Goal: Information Seeking & Learning: Learn about a topic

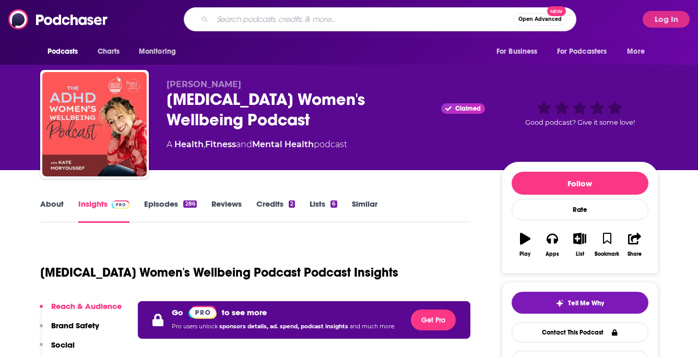
click at [307, 16] on input "Search podcasts, credits, & more..." at bounding box center [363, 19] width 301 height 17
paste input "Riding Unicorns"
type input "Riding Unicorns"
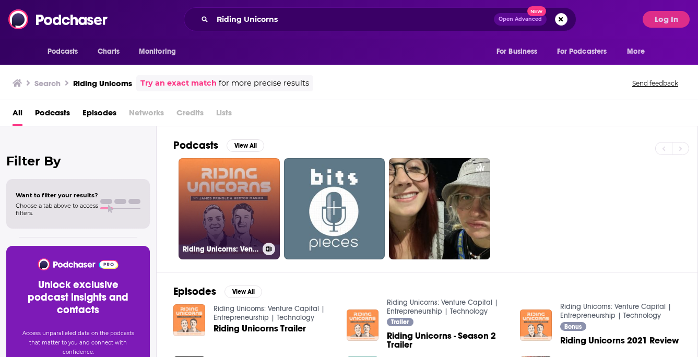
click at [238, 205] on link "Riding Unicorns: Venture Capital | Entrepreneurship | Technology" at bounding box center [229, 208] width 101 height 101
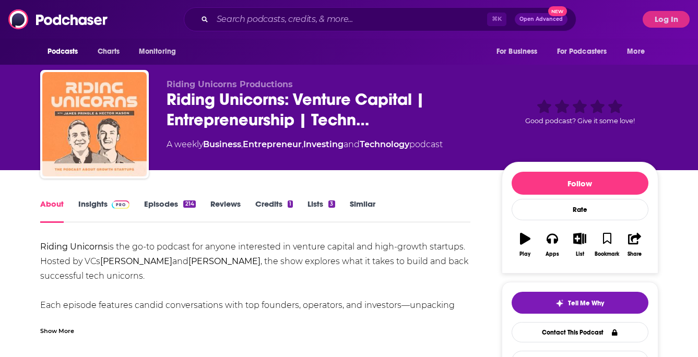
click at [166, 200] on link "Episodes 214" at bounding box center [169, 211] width 51 height 24
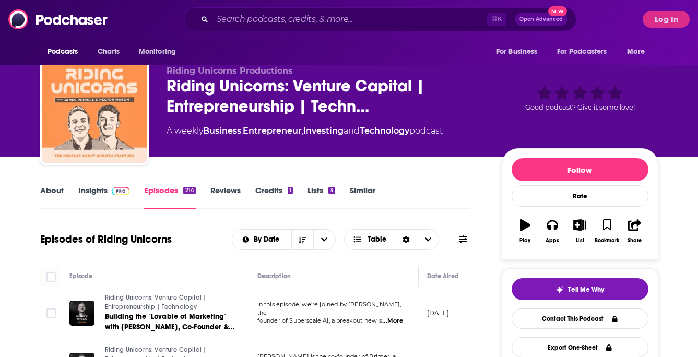
scroll to position [10, 0]
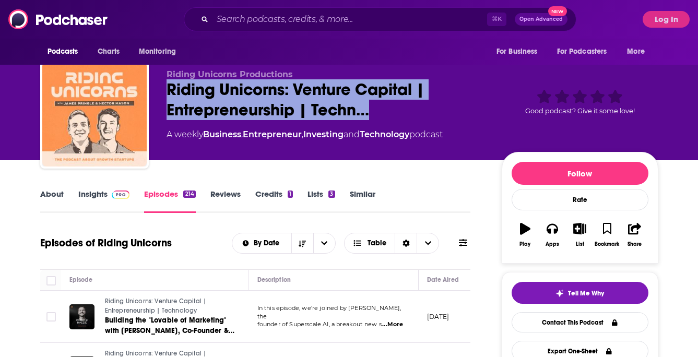
drag, startPoint x: 163, startPoint y: 85, endPoint x: 386, endPoint y: 121, distance: 225.3
click at [386, 121] on div "Riding Unicorns Productions Riding Unicorns: Venture Capital | Entrepreneurship…" at bounding box center [349, 116] width 618 height 113
copy h2 "Riding Unicorns: Venture Capital | Entrepreneurship | Techn…"
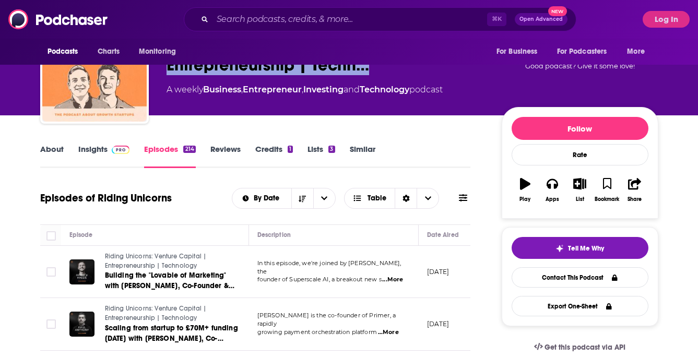
scroll to position [112, 0]
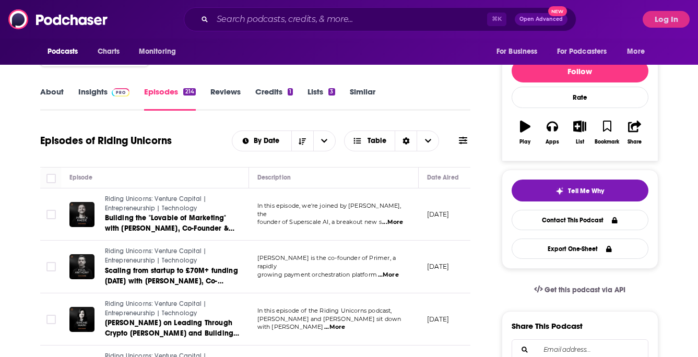
click at [46, 95] on link "About" at bounding box center [51, 99] width 23 height 24
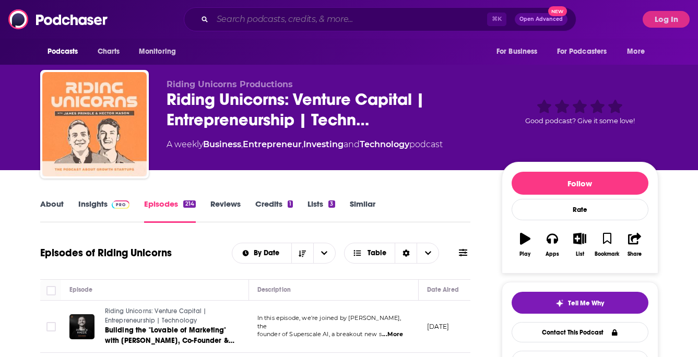
click at [312, 16] on input "Search podcasts, credits, & more..." at bounding box center [350, 19] width 275 height 17
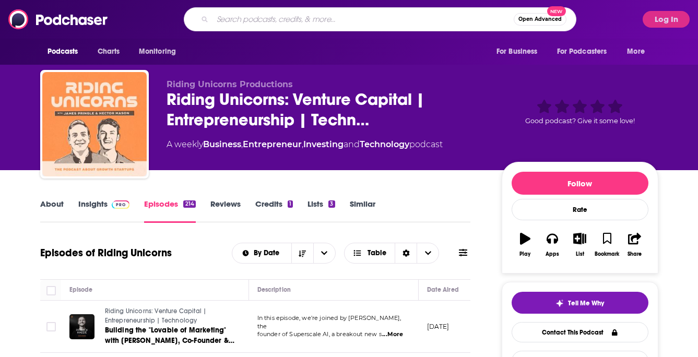
paste input "FT News Briefing"
type input "FT News Briefing"
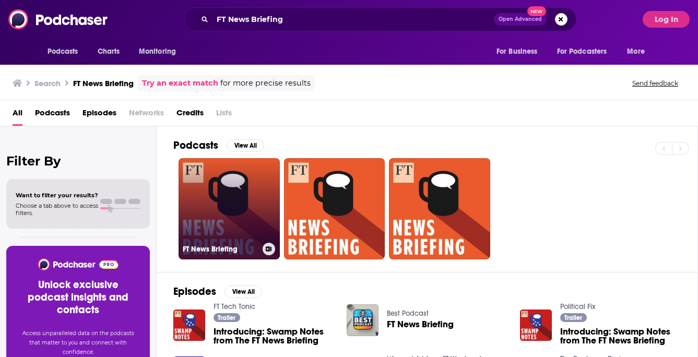
click at [226, 219] on link "FT News Briefing" at bounding box center [229, 208] width 101 height 101
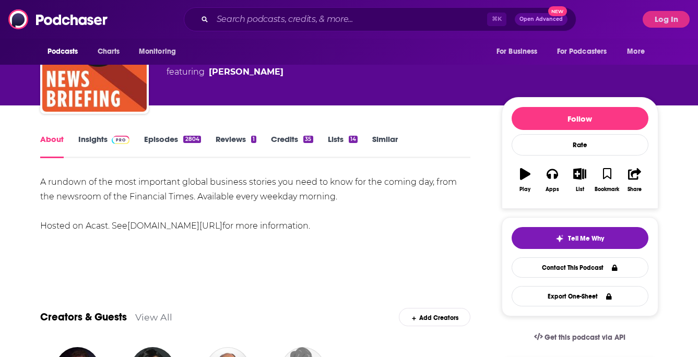
scroll to position [11, 0]
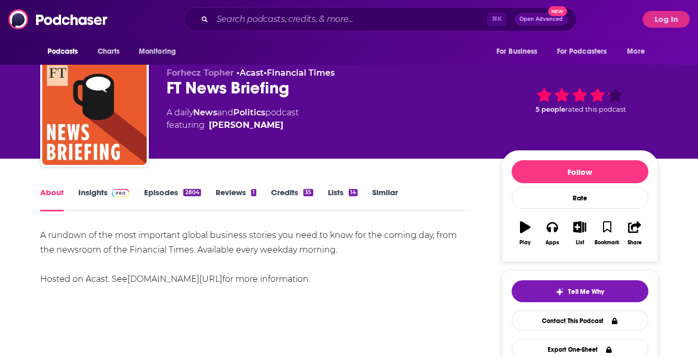
click at [167, 194] on link "Episodes 2804" at bounding box center [172, 199] width 56 height 24
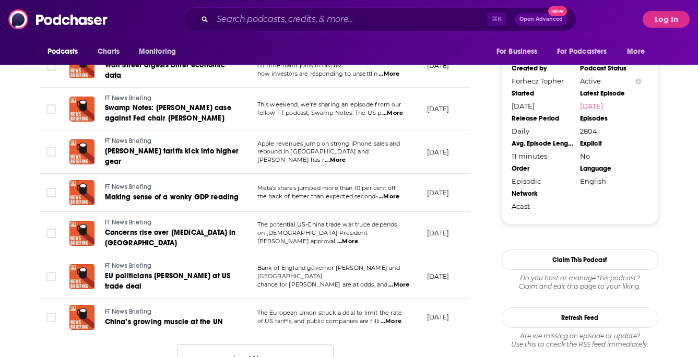
scroll to position [1035, 0]
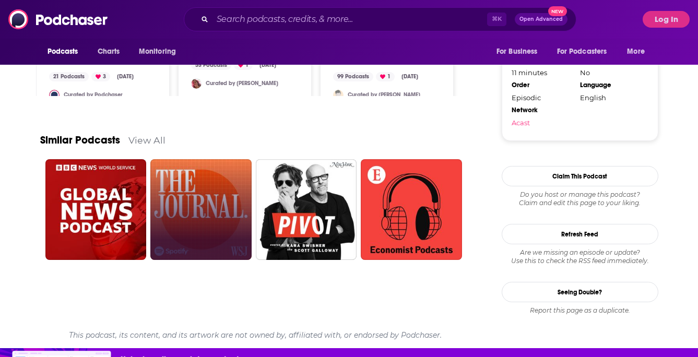
scroll to position [1140, 0]
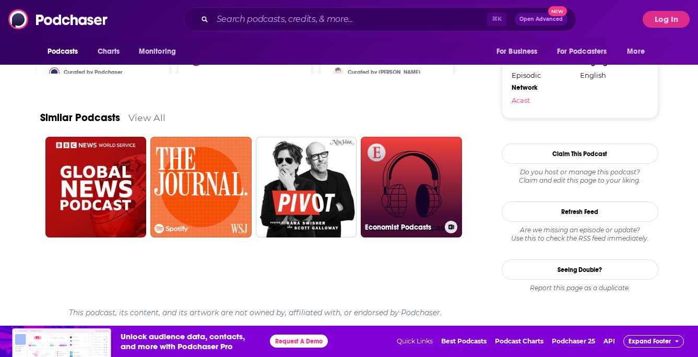
click at [387, 181] on link "Economist Podcasts" at bounding box center [411, 187] width 101 height 101
type input "https://www.podchaser.com/podcasts/economist-podcasts-155320"
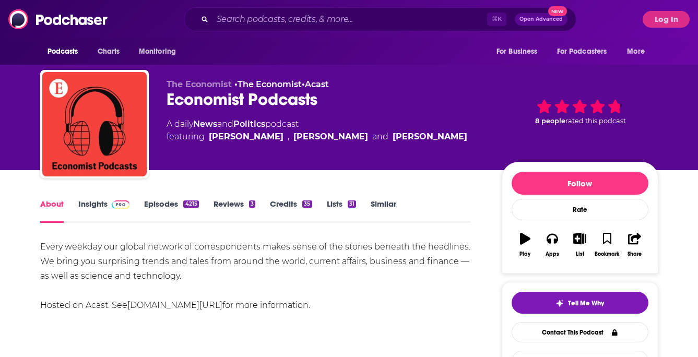
click at [170, 200] on link "Episodes 4215" at bounding box center [171, 211] width 54 height 24
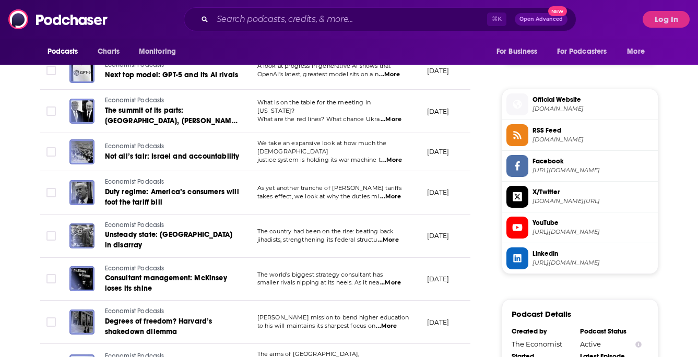
scroll to position [801, 0]
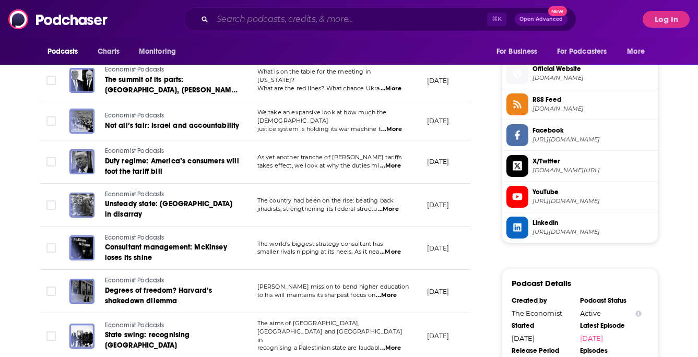
click at [243, 20] on input "Search podcasts, credits, & more..." at bounding box center [350, 19] width 275 height 17
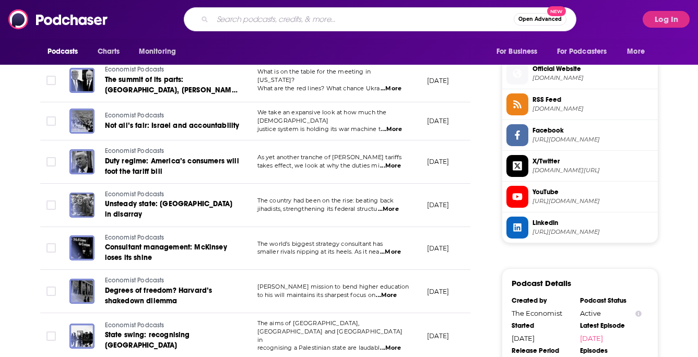
paste input "Coffee House Shots"
type input "Coffee House Shots"
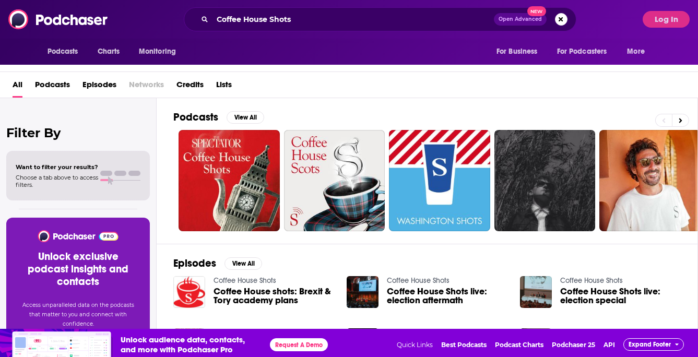
scroll to position [31, 0]
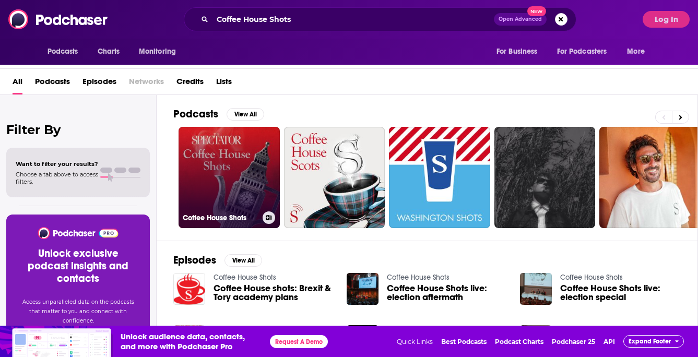
click at [222, 161] on link "Coffee House Shots" at bounding box center [229, 177] width 101 height 101
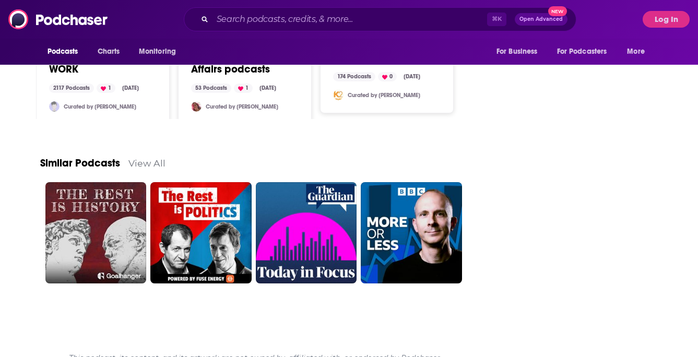
scroll to position [1356, 0]
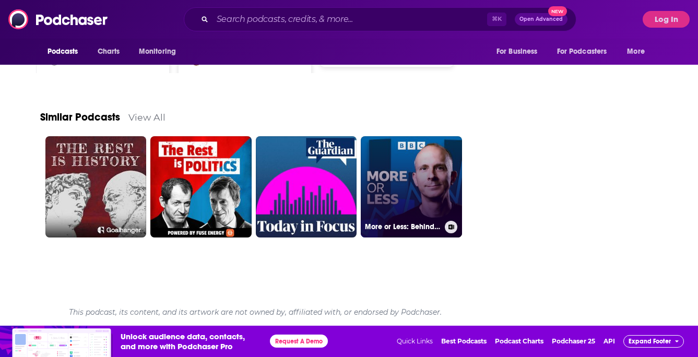
click at [443, 193] on link "More or Less: Behind the Stats" at bounding box center [411, 186] width 101 height 101
type input "https://www.podchaser.com/podcasts/more-or-less-behind-the-stats-23538"
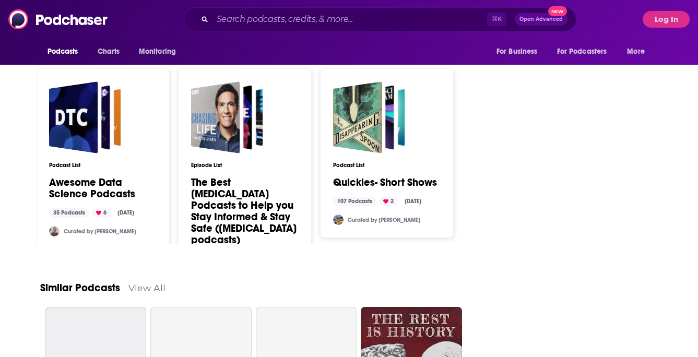
scroll to position [1480, 0]
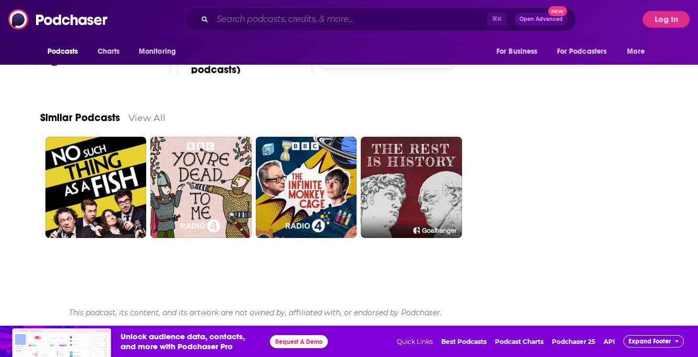
click at [217, 27] on input "Search podcasts, credits, & more..." at bounding box center [350, 19] width 275 height 17
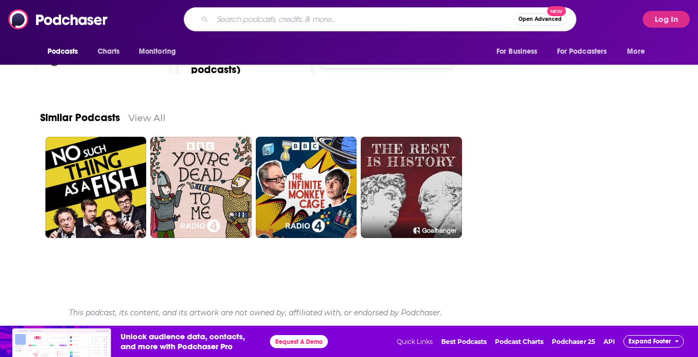
paste input "The Lifestyle News Hound"
type input "The Lifestyle News Hound"
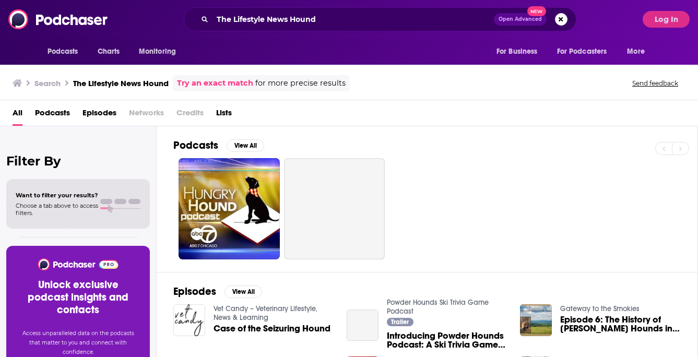
scroll to position [31, 0]
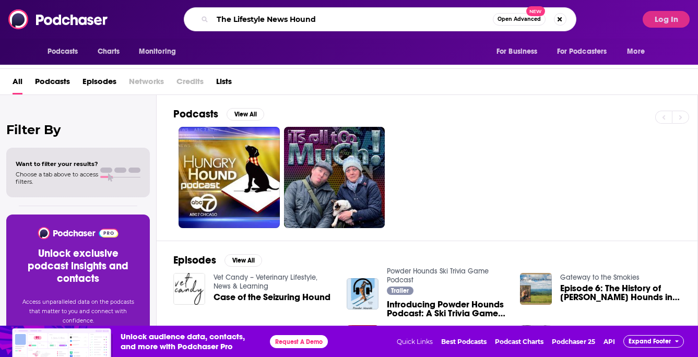
drag, startPoint x: 322, startPoint y: 18, endPoint x: 217, endPoint y: 17, distance: 105.0
click at [217, 18] on input "The Lifestyle News Hound" at bounding box center [353, 19] width 280 height 17
type input "sheerluxe"
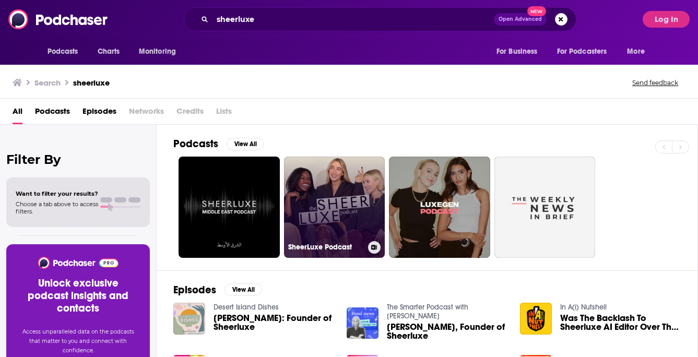
click at [357, 190] on link "SheerLuxe Podcast" at bounding box center [334, 207] width 101 height 101
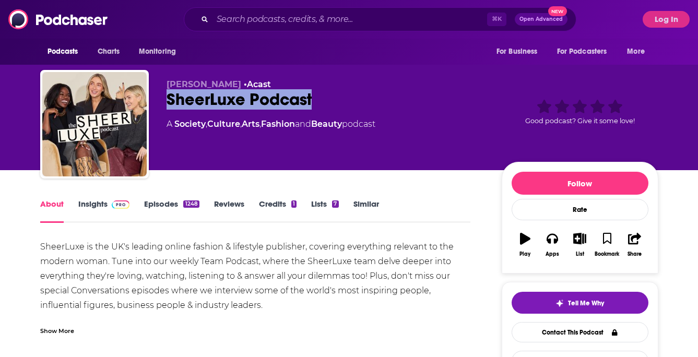
drag, startPoint x: 317, startPoint y: 97, endPoint x: 158, endPoint y: 97, distance: 159.8
click at [158, 97] on div "Mia Luckie • Acast SheerLuxe Podcast A Society , Culture , Arts , Fashion and B…" at bounding box center [349, 126] width 618 height 113
copy h1 "SheerLuxe Podcast"
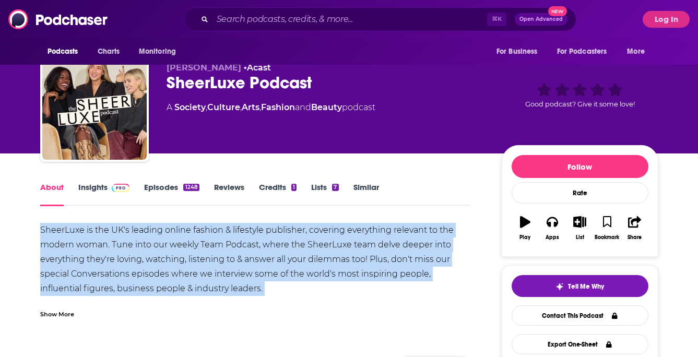
drag, startPoint x: 39, startPoint y: 229, endPoint x: 251, endPoint y: 299, distance: 222.8
copy div "SheerLuxe is the UK's leading online fashion & lifestyle publisher, covering ev…"
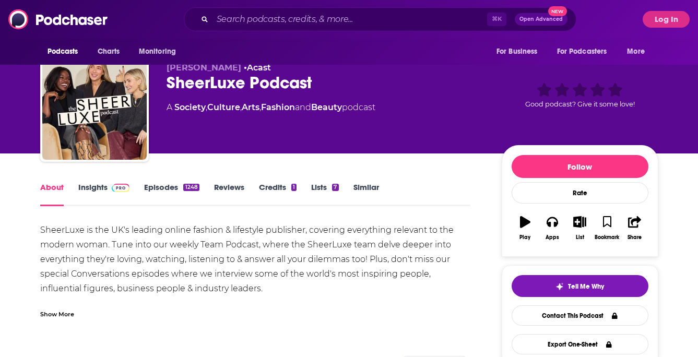
drag, startPoint x: 208, startPoint y: 258, endPoint x: 151, endPoint y: 243, distance: 58.5
click at [151, 243] on div "SheerLuxe is the UK's leading online fashion & lifestyle publisher, covering ev…" at bounding box center [255, 274] width 431 height 102
click at [100, 192] on link "Insights" at bounding box center [104, 194] width 52 height 24
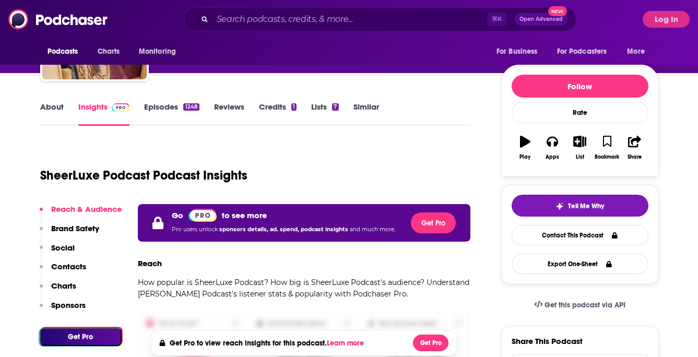
click at [66, 286] on p "Charts" at bounding box center [63, 286] width 25 height 10
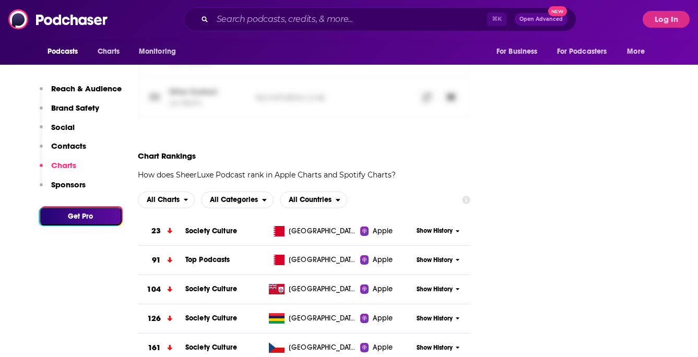
click at [73, 149] on p "Contacts" at bounding box center [68, 146] width 35 height 10
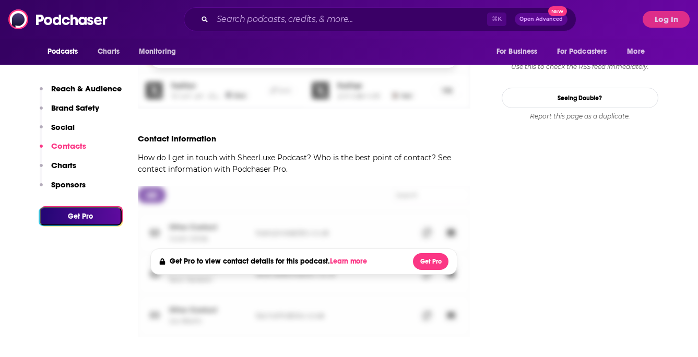
scroll to position [994, 0]
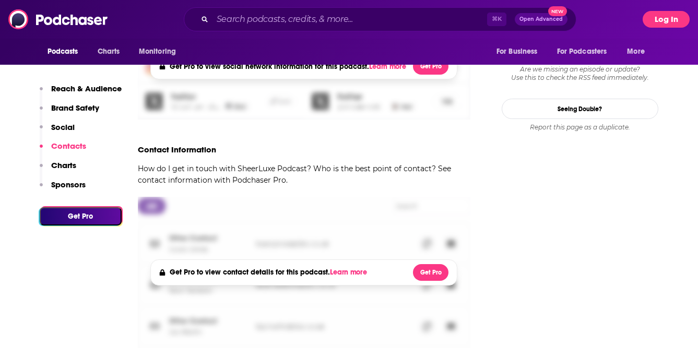
click at [667, 25] on button "Log In" at bounding box center [666, 19] width 47 height 17
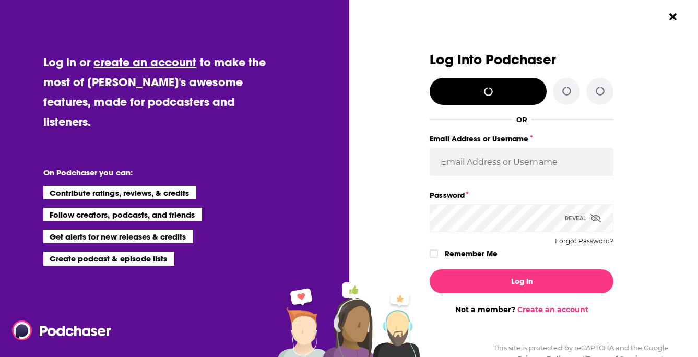
scroll to position [0, 0]
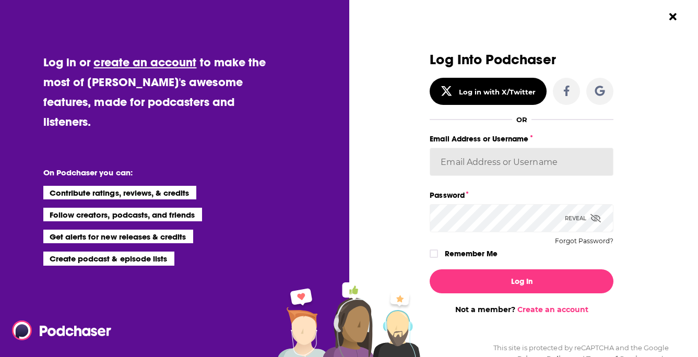
click at [504, 163] on input "Email Address or Username" at bounding box center [522, 162] width 184 height 28
paste input "david.savage@nashsquared.com"
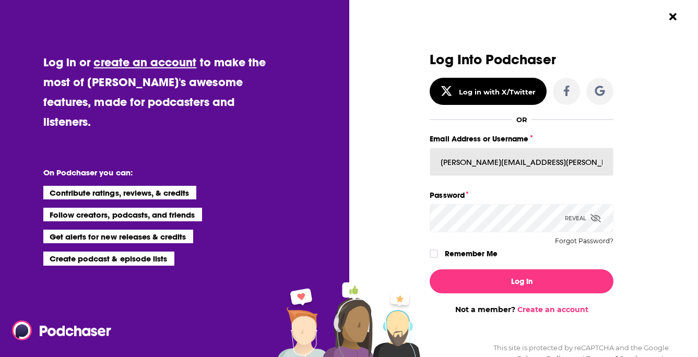
type input "david.savage@nashsquared.com"
click at [604, 185] on div "Email Address or Username david.savage@nashsquared.com" at bounding box center [522, 160] width 184 height 56
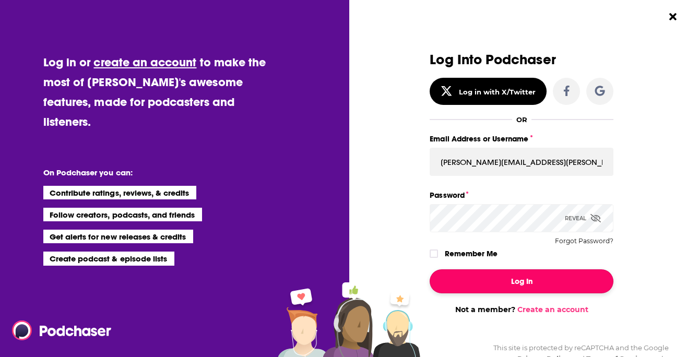
click at [585, 285] on button "Log In" at bounding box center [522, 281] width 184 height 24
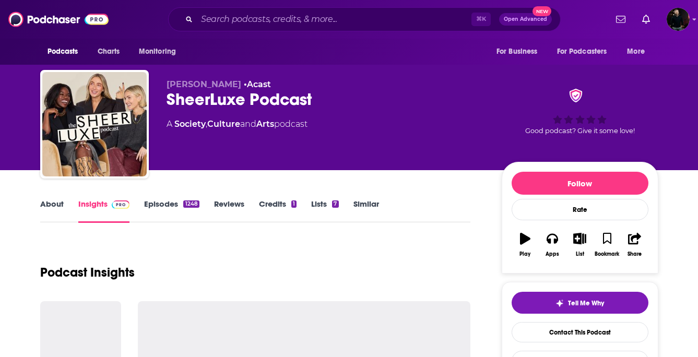
scroll to position [994, 0]
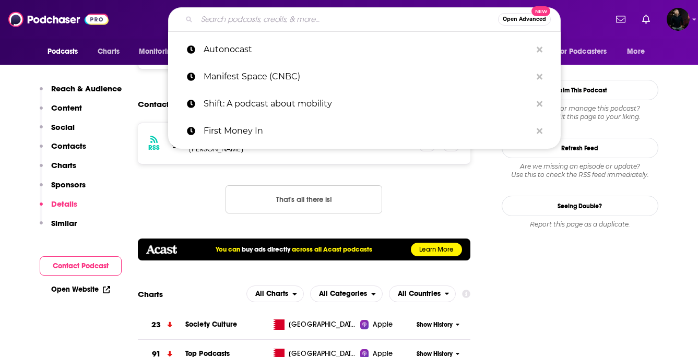
click at [354, 22] on input "Search podcasts, credits, & more..." at bounding box center [347, 19] width 301 height 17
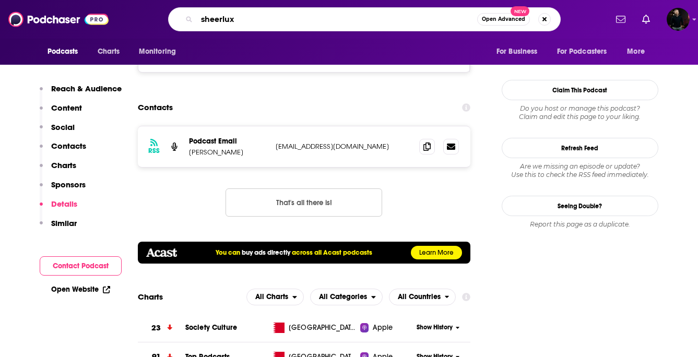
type input "sheerluxe"
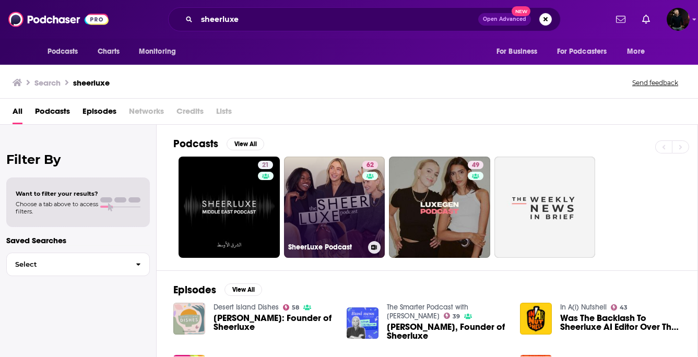
click at [366, 227] on div "62" at bounding box center [371, 201] width 18 height 80
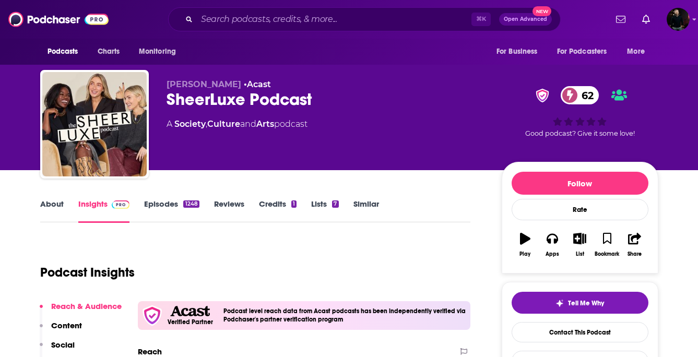
click at [155, 202] on link "Episodes 1248" at bounding box center [171, 211] width 55 height 24
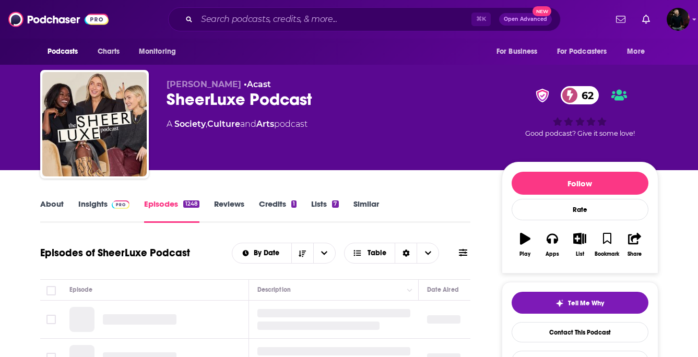
click at [92, 205] on link "Insights" at bounding box center [104, 211] width 52 height 24
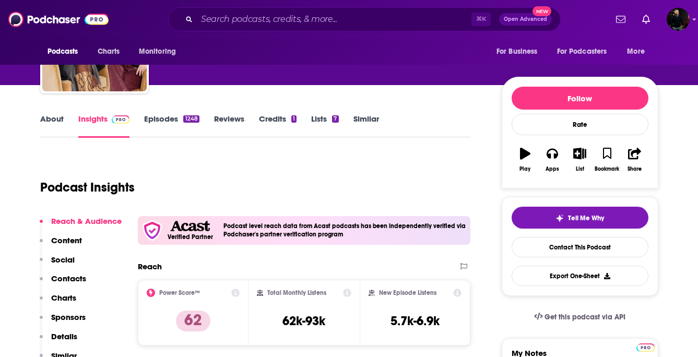
scroll to position [92, 0]
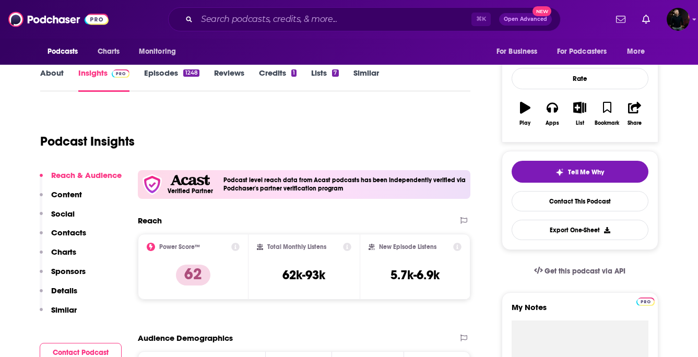
click at [68, 231] on p "Contacts" at bounding box center [68, 233] width 35 height 10
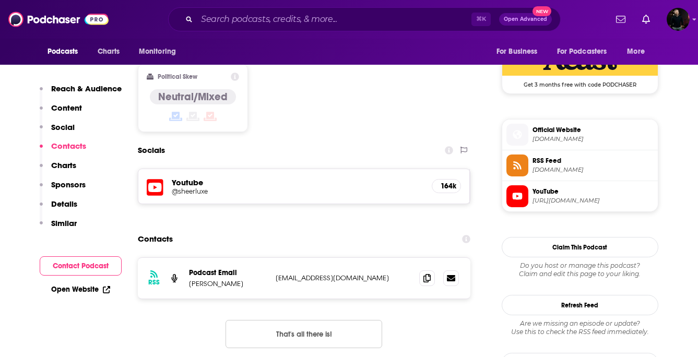
scroll to position [907, 0]
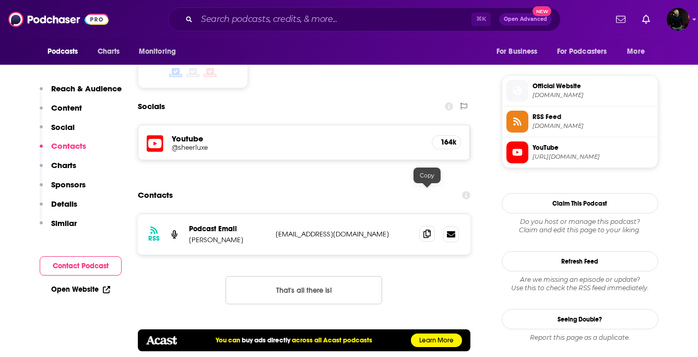
click at [428, 230] on icon at bounding box center [426, 234] width 7 height 8
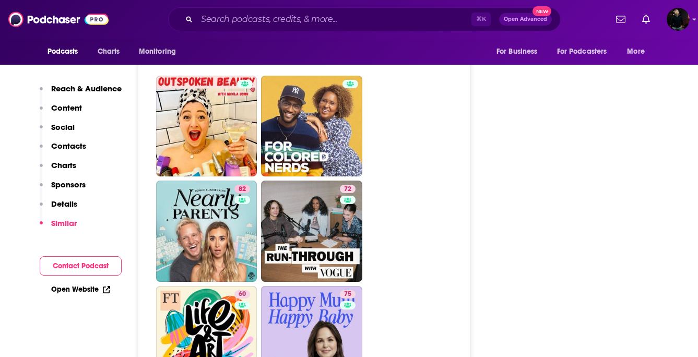
scroll to position [2315, 0]
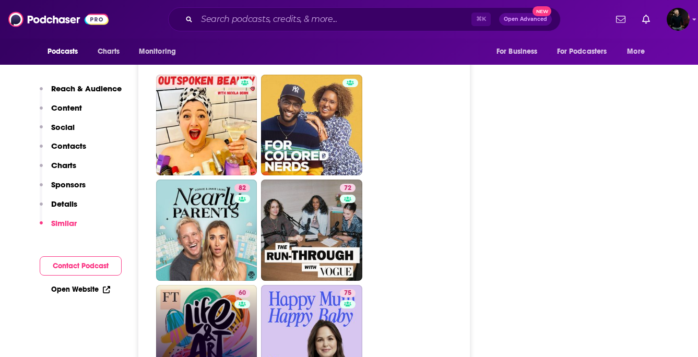
click at [218, 303] on link "60 Life and Art from FT Weekend" at bounding box center [206, 335] width 101 height 101
type input "https://www.podchaser.com/podcasts/life-and-art-from-ft-weekend-216548"
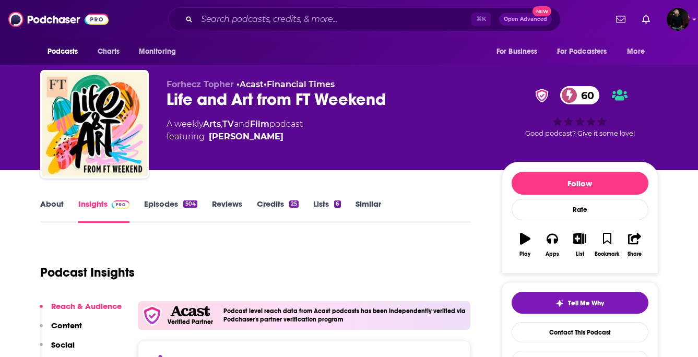
click at [48, 204] on link "About" at bounding box center [51, 211] width 23 height 24
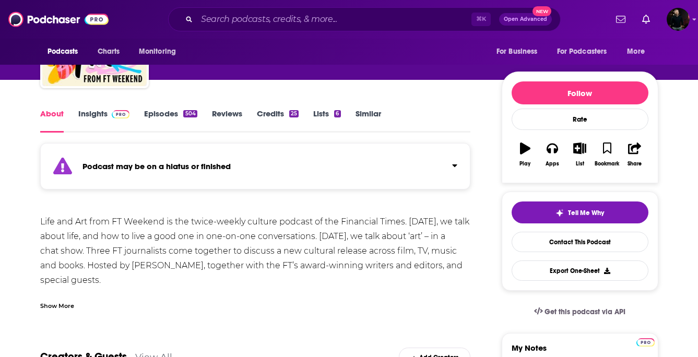
scroll to position [93, 0]
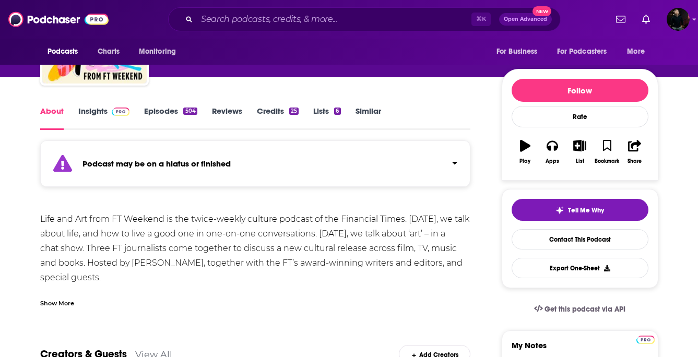
click at [152, 108] on link "Episodes 504" at bounding box center [170, 118] width 53 height 24
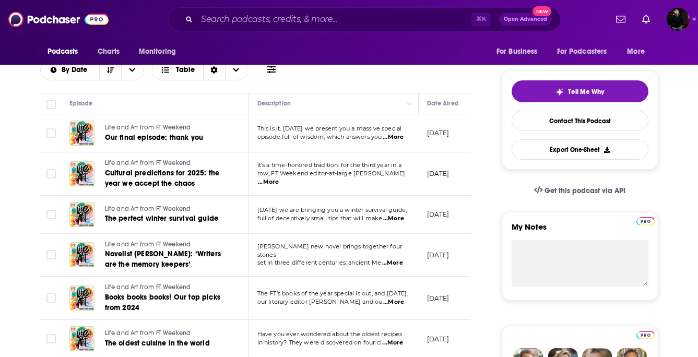
scroll to position [212, 0]
click at [393, 137] on span "...More" at bounding box center [393, 137] width 21 height 8
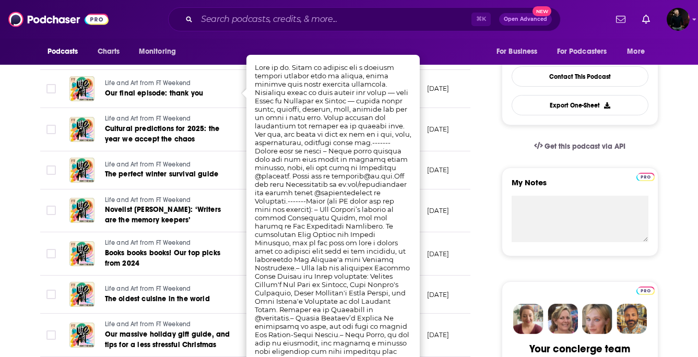
scroll to position [241, 0]
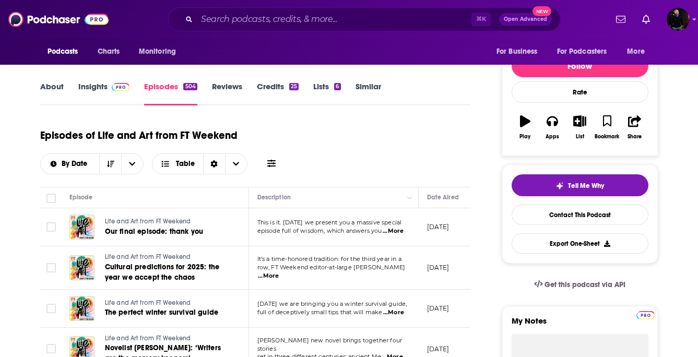
scroll to position [0, 0]
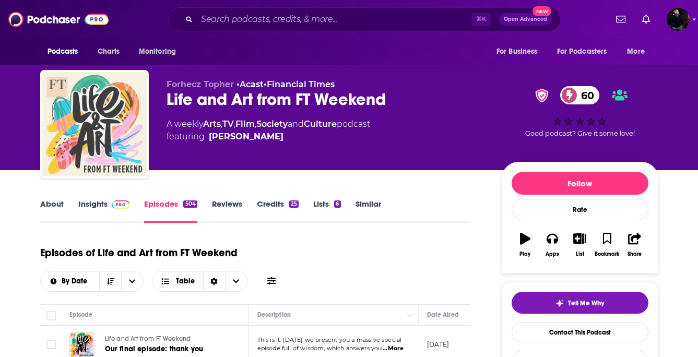
click at [142, 125] on img "Life and Art from FT Weekend" at bounding box center [94, 124] width 104 height 104
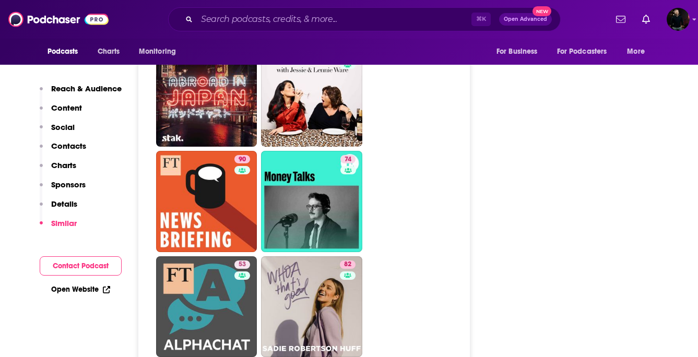
scroll to position [2581, 0]
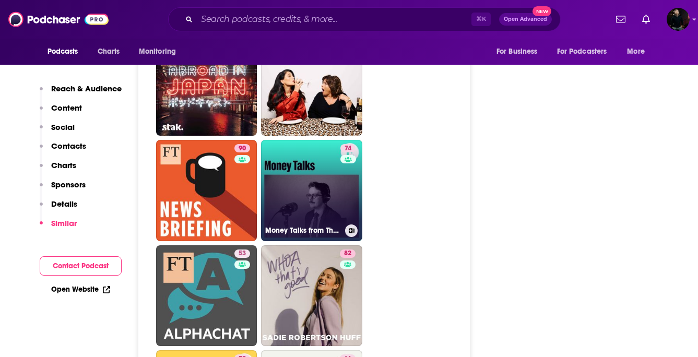
click at [323, 147] on link "74 Money Talks from The Economist" at bounding box center [311, 190] width 101 height 101
type input "https://www.podchaser.com/podcasts/money-talks-from-the-economist-165152"
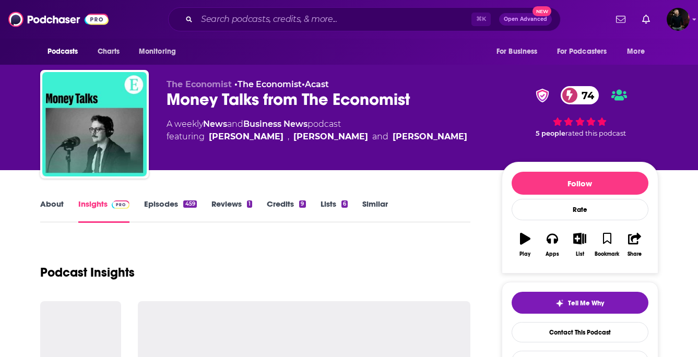
click at [48, 202] on link "About" at bounding box center [51, 211] width 23 height 24
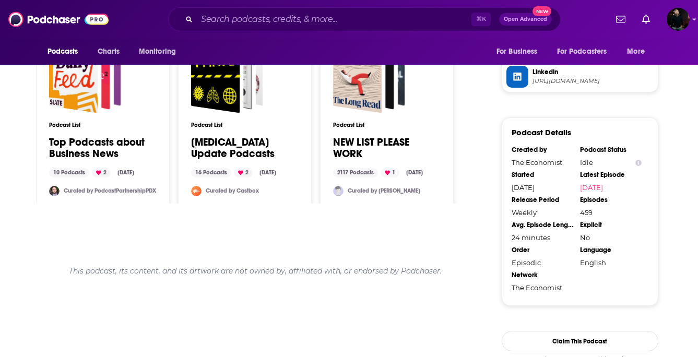
scroll to position [1080, 0]
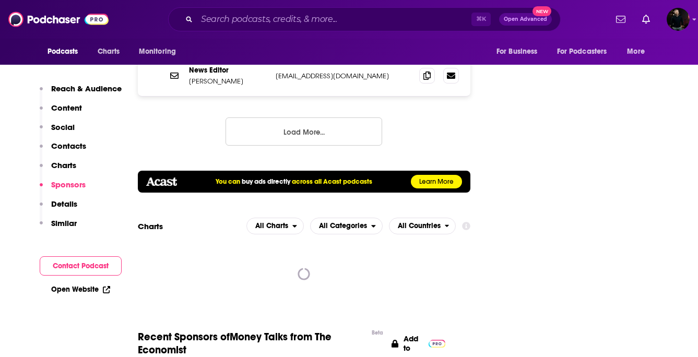
scroll to position [1763, 0]
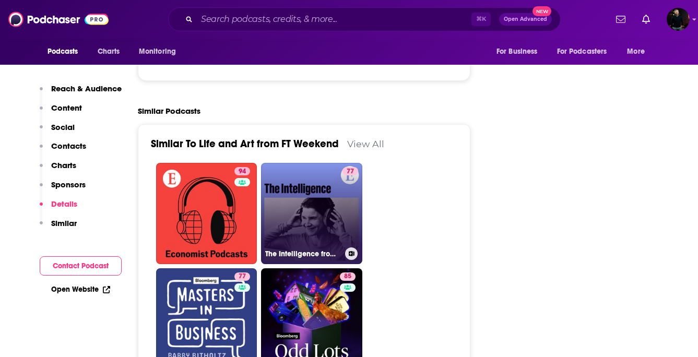
scroll to position [2327, 0]
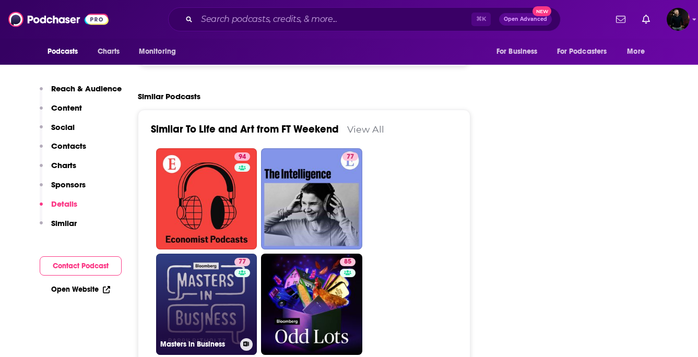
click at [214, 263] on link "77 Masters in Business" at bounding box center [206, 304] width 101 height 101
type input "https://www.podchaser.com/podcasts/masters-in-business-7072"
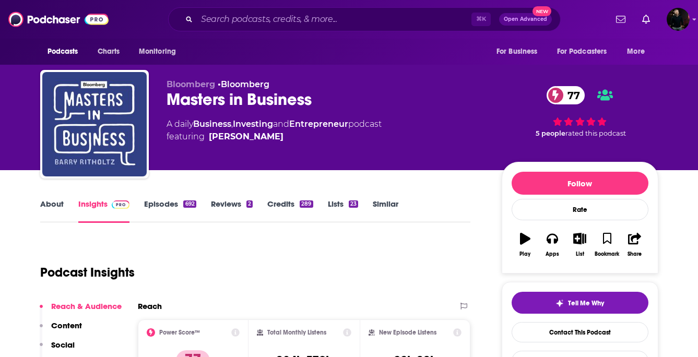
click at [55, 206] on link "About" at bounding box center [51, 211] width 23 height 24
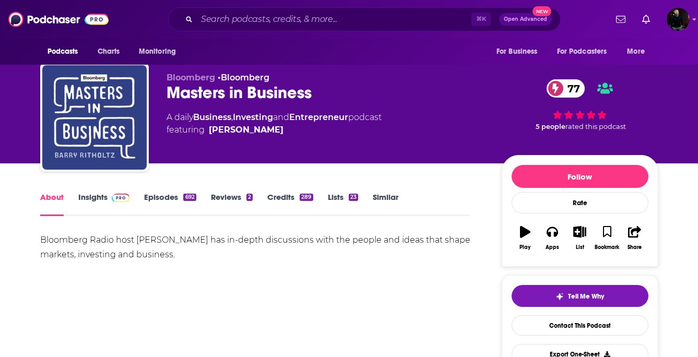
scroll to position [6, 0]
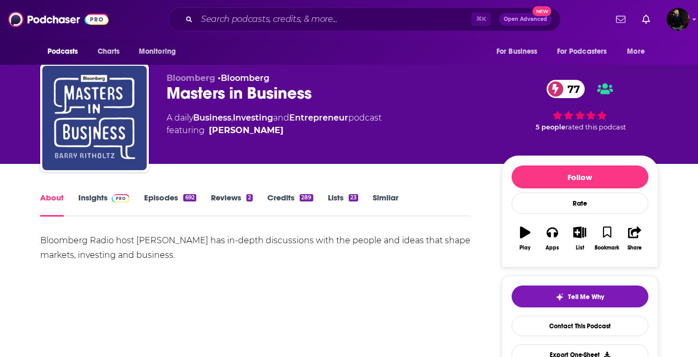
click at [168, 200] on link "Episodes 692" at bounding box center [170, 205] width 52 height 24
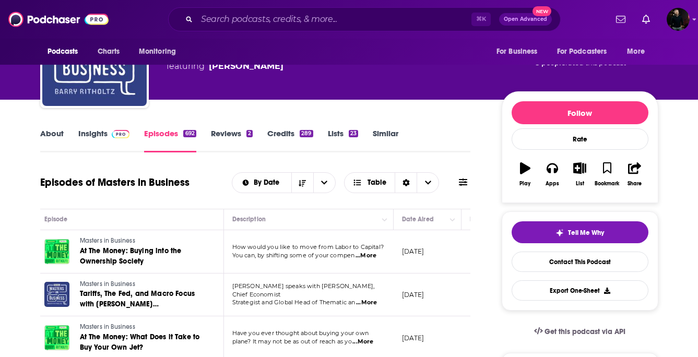
scroll to position [55, 0]
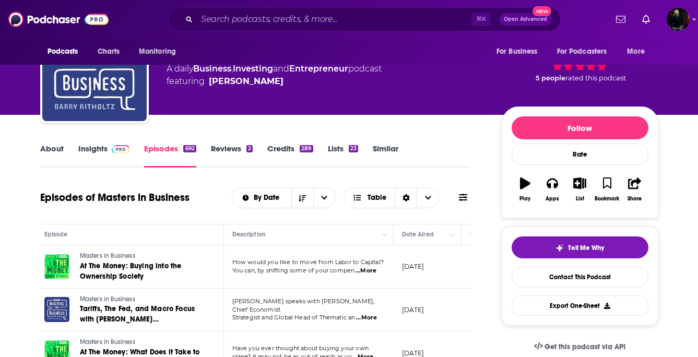
click at [86, 148] on link "Insights" at bounding box center [104, 156] width 52 height 24
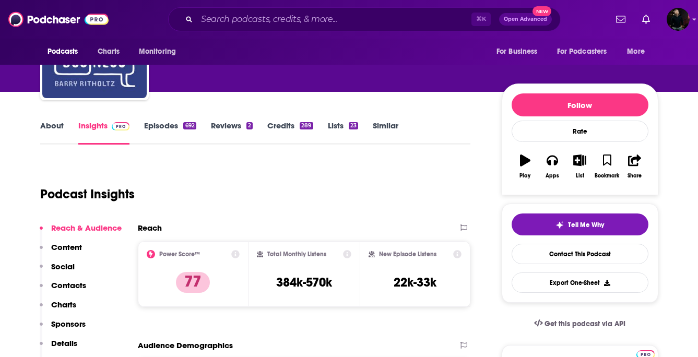
scroll to position [95, 0]
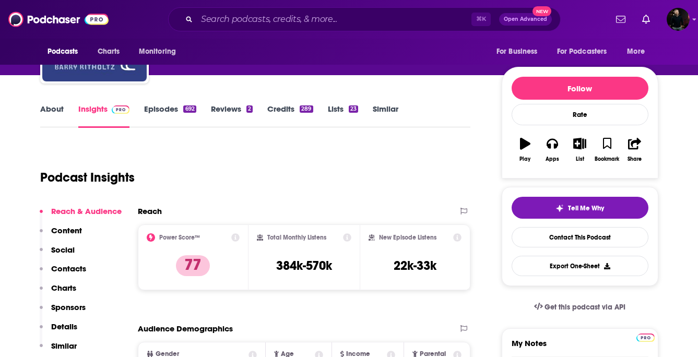
click at [71, 270] on p "Contacts" at bounding box center [68, 269] width 35 height 10
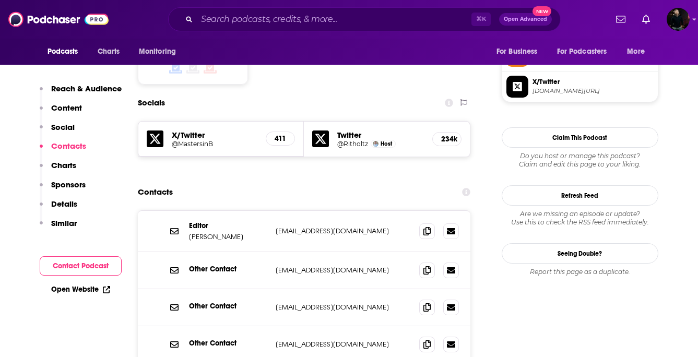
scroll to position [879, 0]
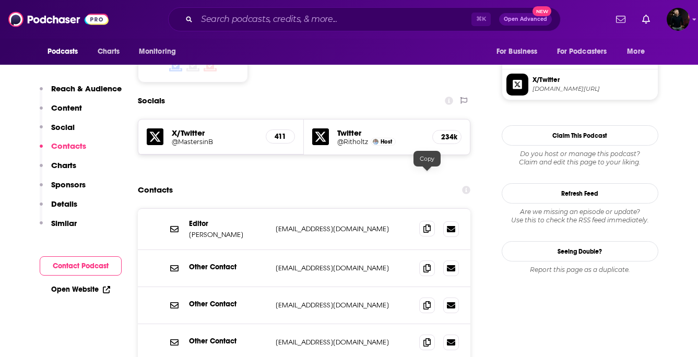
click at [426, 225] on icon at bounding box center [426, 229] width 7 height 8
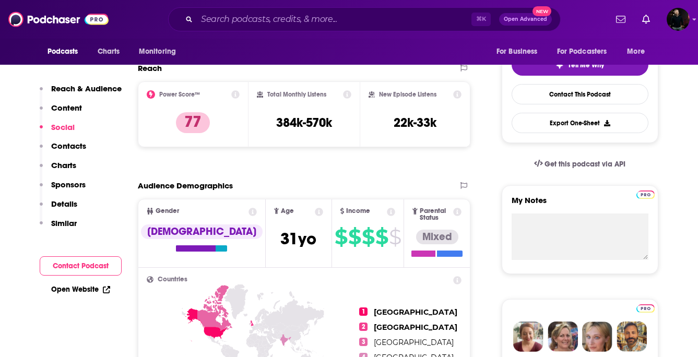
scroll to position [0, 0]
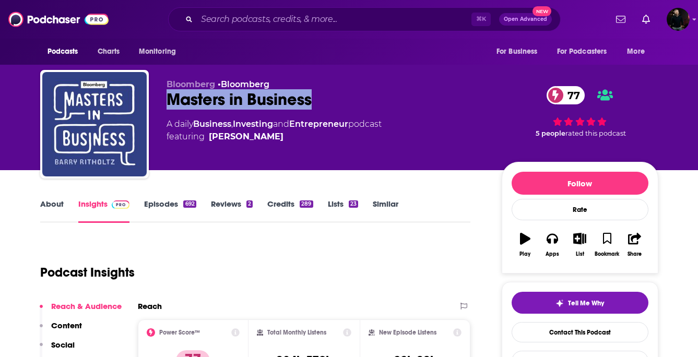
drag, startPoint x: 320, startPoint y: 100, endPoint x: 172, endPoint y: 98, distance: 147.3
click at [172, 98] on div "Masters in Business 77" at bounding box center [326, 99] width 319 height 20
copy h2 "Masters in Business"
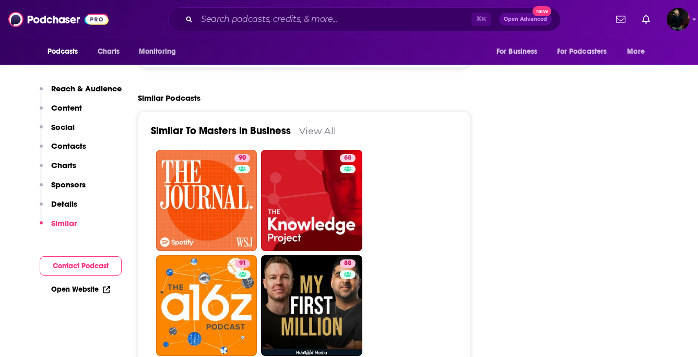
scroll to position [2303, 0]
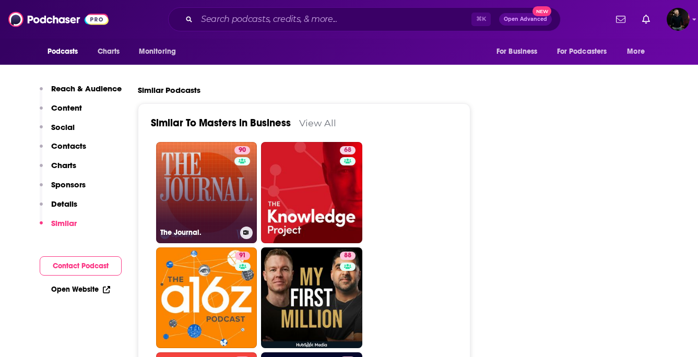
click at [207, 154] on link "90 The Journal." at bounding box center [206, 192] width 101 height 101
type input "https://www.podchaser.com/podcasts/the-journal-880195"
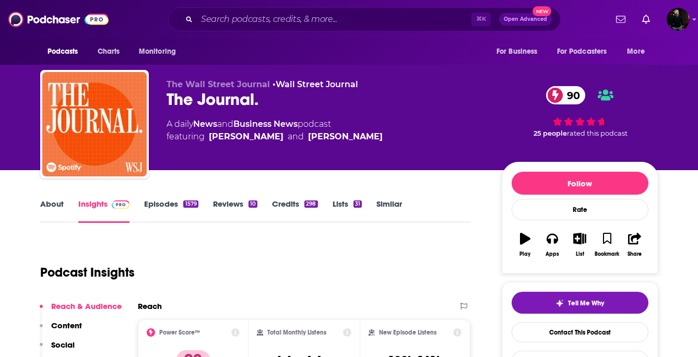
click at [43, 208] on link "About" at bounding box center [51, 211] width 23 height 24
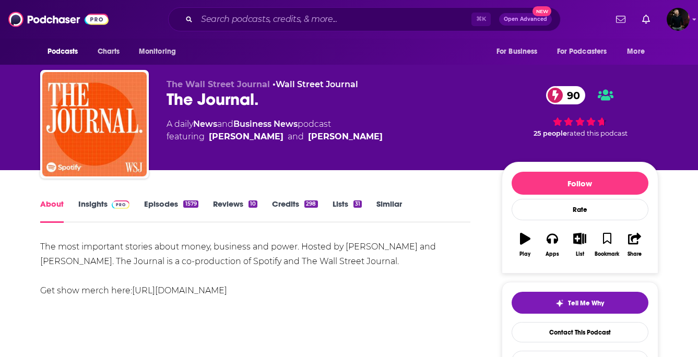
click at [168, 204] on link "Episodes 1579" at bounding box center [171, 211] width 54 height 24
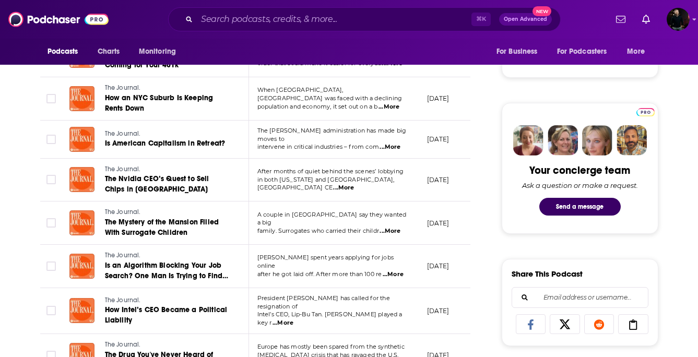
scroll to position [446, 0]
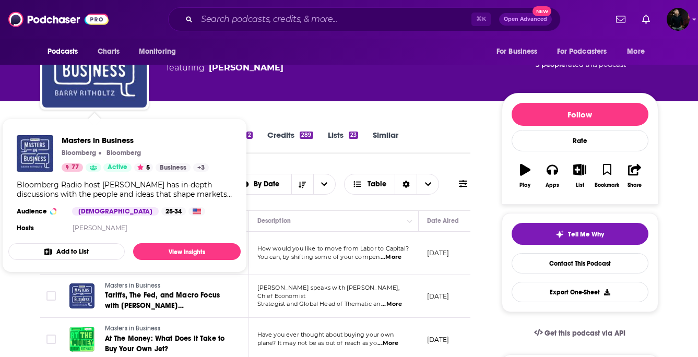
scroll to position [269, 0]
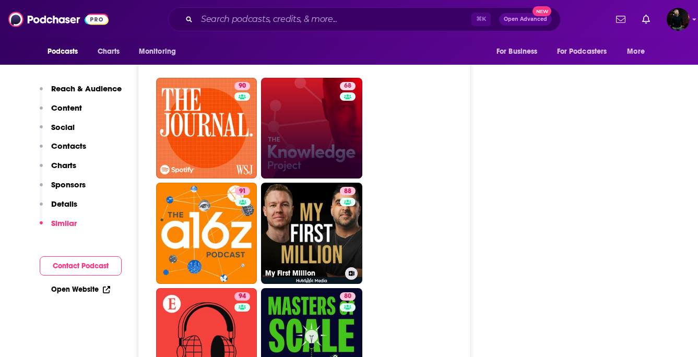
scroll to position [2479, 0]
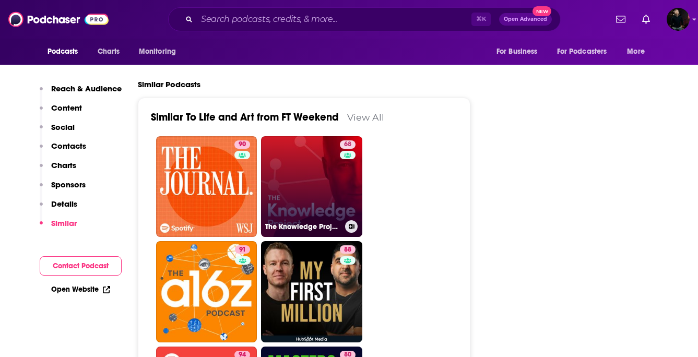
click at [326, 137] on link "68 The Knowledge Project with Shane Parrish" at bounding box center [311, 186] width 101 height 101
type input "https://www.podchaser.com/podcasts/the-knowledge-project-with-sha-136187"
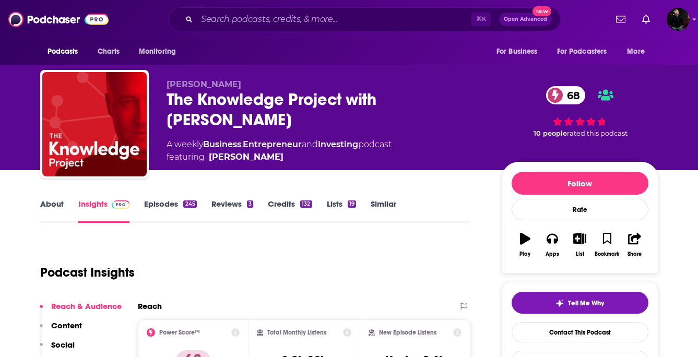
click at [48, 205] on link "About" at bounding box center [51, 211] width 23 height 24
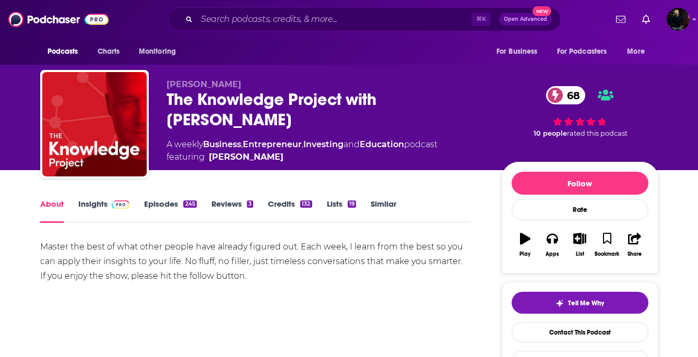
click at [164, 202] on link "Episodes 245" at bounding box center [170, 211] width 52 height 24
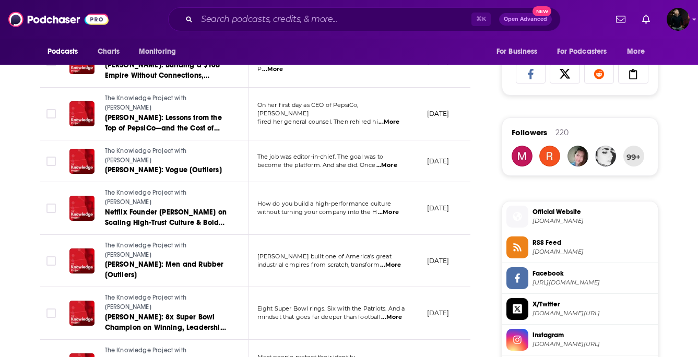
scroll to position [686, 0]
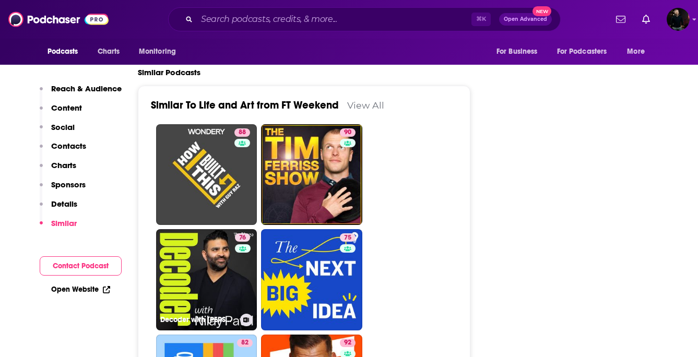
scroll to position [2480, 0]
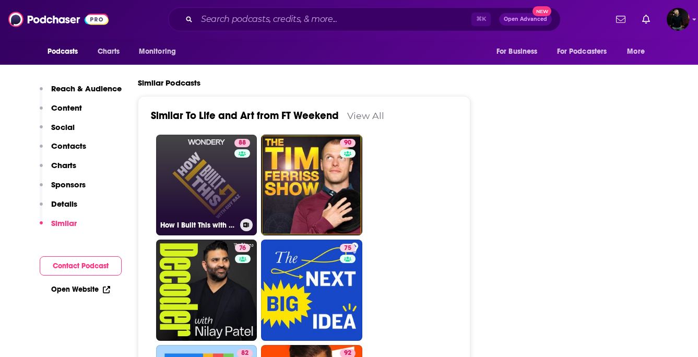
click at [234, 146] on div "88" at bounding box center [243, 179] width 18 height 80
type input "https://www.podchaser.com/podcasts/how-i-built-this-with-guy-raz-216369"
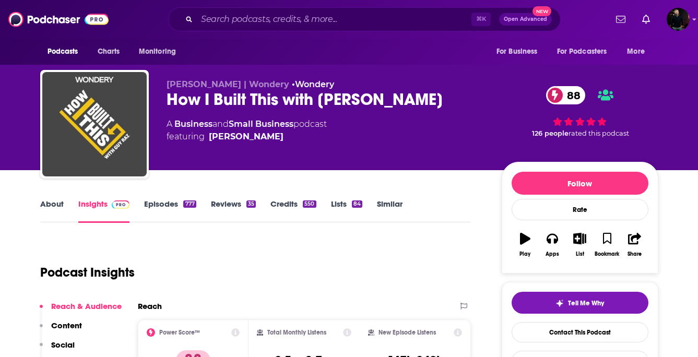
click at [51, 205] on link "About" at bounding box center [51, 211] width 23 height 24
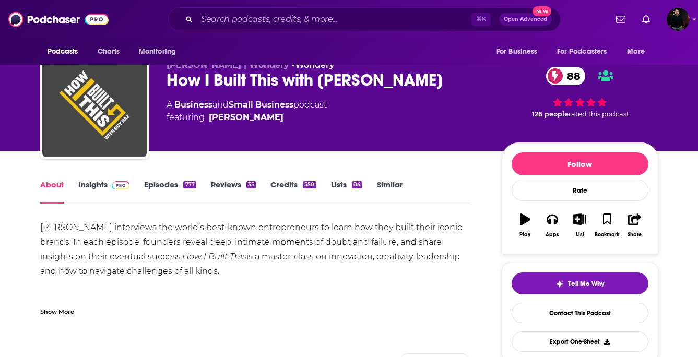
scroll to position [6, 0]
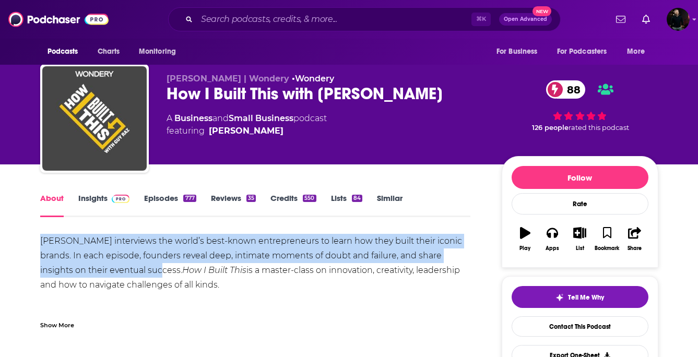
drag, startPoint x: 39, startPoint y: 244, endPoint x: 115, endPoint y: 269, distance: 80.4
copy div "Guy Raz interviews the world’s best-known entrepreneurs to learn how they built…"
click at [213, 22] on input "Search podcasts, credits, & more..." at bounding box center [334, 19] width 275 height 17
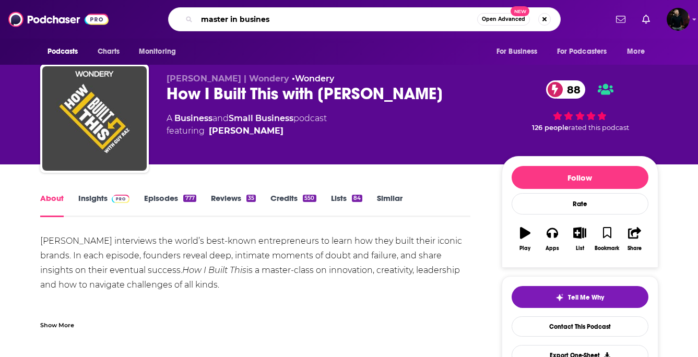
type input "master in business"
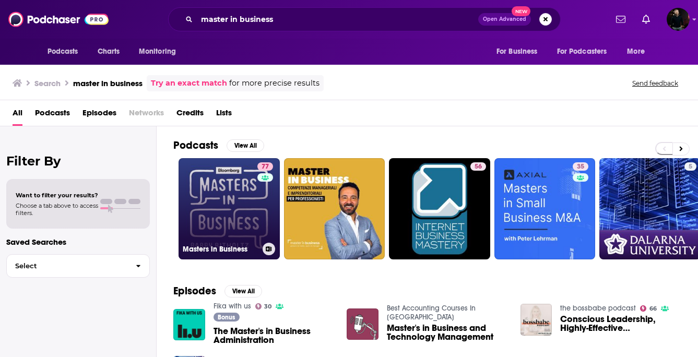
click at [227, 190] on link "77 Masters in Business" at bounding box center [229, 208] width 101 height 101
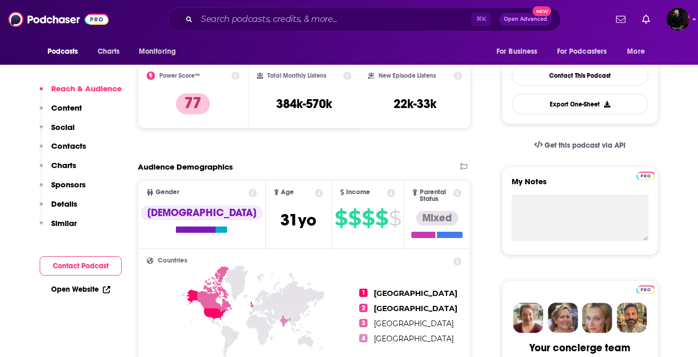
scroll to position [256, 0]
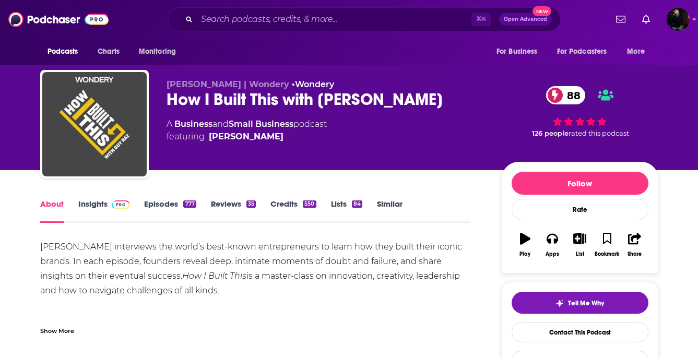
click at [93, 209] on link "Insights" at bounding box center [104, 211] width 52 height 24
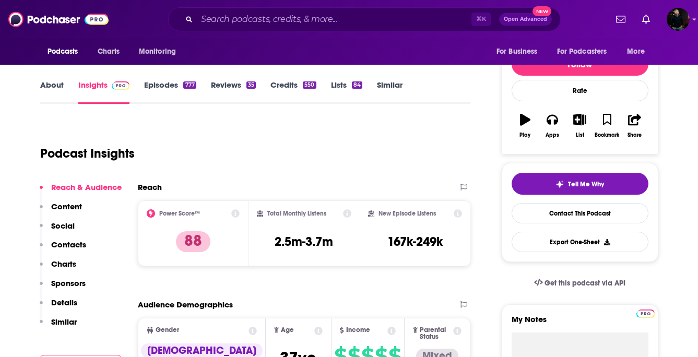
click at [75, 248] on p "Contacts" at bounding box center [68, 245] width 35 height 10
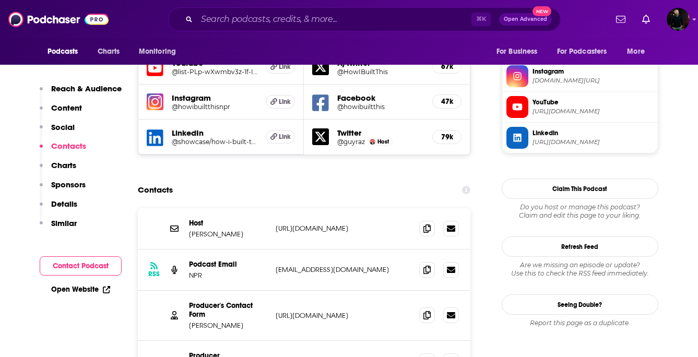
scroll to position [957, 0]
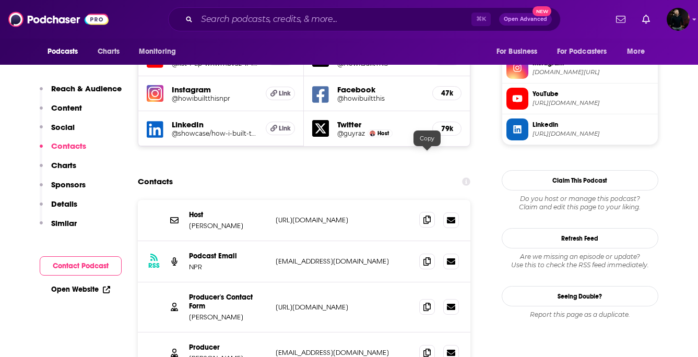
click at [426, 216] on icon at bounding box center [426, 220] width 7 height 8
click at [307, 216] on p "https://guyraz.com/contact/" at bounding box center [344, 220] width 136 height 9
drag, startPoint x: 373, startPoint y: 157, endPoint x: 265, endPoint y: 159, distance: 107.6
click at [0, 0] on div "Host Guy Raz https://guyraz.com/contact/ https://guyraz.com/contact/" at bounding box center [0, 0] width 0 height 0
copy div "https://guyraz.com/contact/"
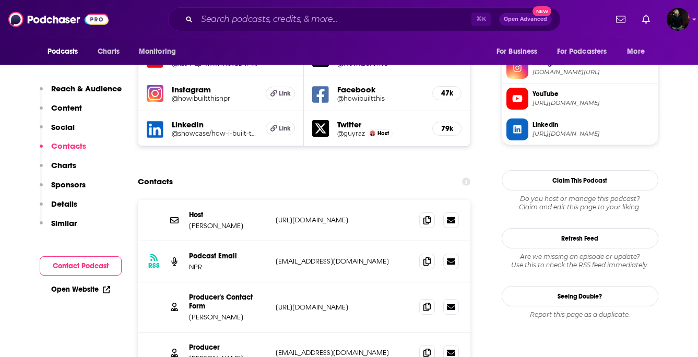
scroll to position [1003, 0]
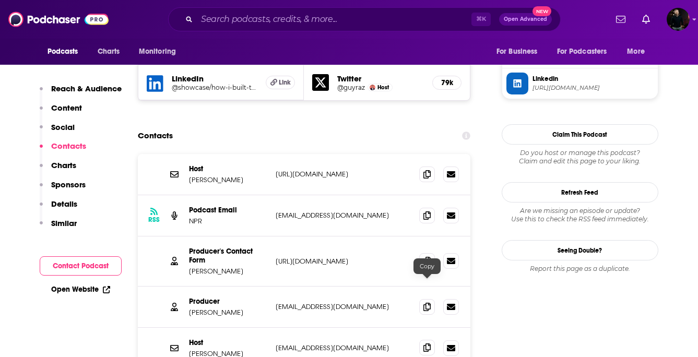
click at [428, 344] on icon at bounding box center [426, 348] width 7 height 8
click at [427, 302] on icon at bounding box center [426, 306] width 7 height 8
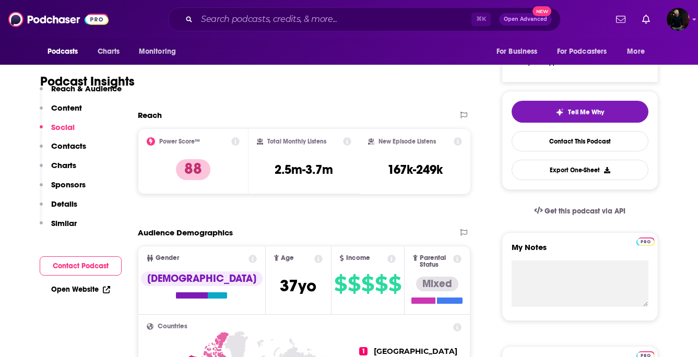
scroll to position [0, 0]
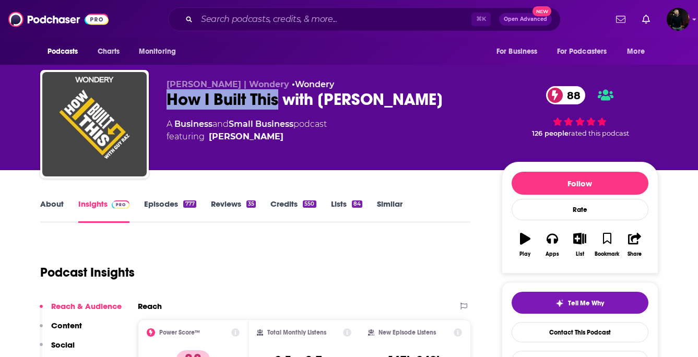
drag, startPoint x: 165, startPoint y: 99, endPoint x: 276, endPoint y: 99, distance: 110.7
click at [276, 99] on div "Guy Raz | Wondery • Wondery How I Built This with Guy Raz 88 A Business and Sma…" at bounding box center [349, 126] width 618 height 113
copy h2 "How I Built This"
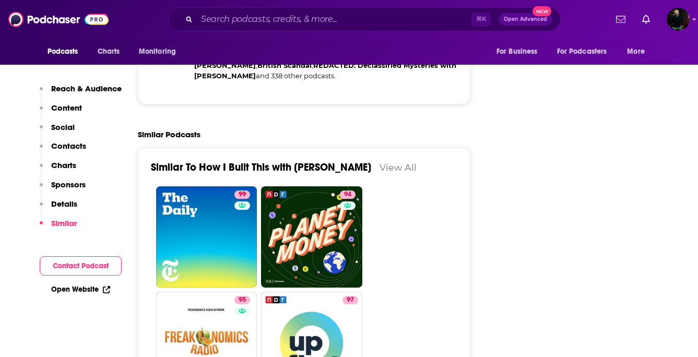
scroll to position [2370, 0]
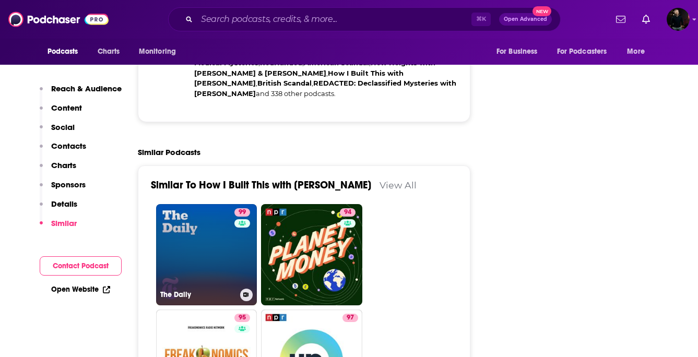
click at [210, 204] on link "99 The Daily" at bounding box center [206, 254] width 101 height 101
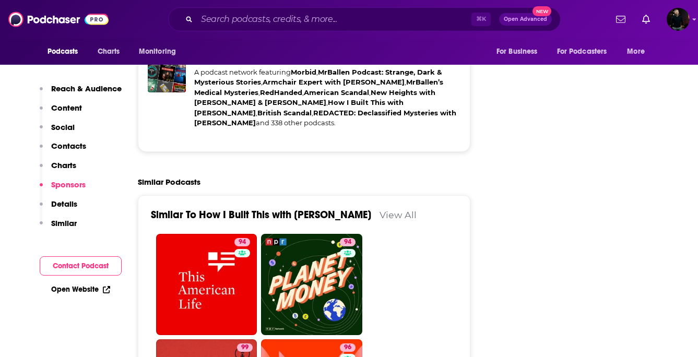
scroll to position [2197, 0]
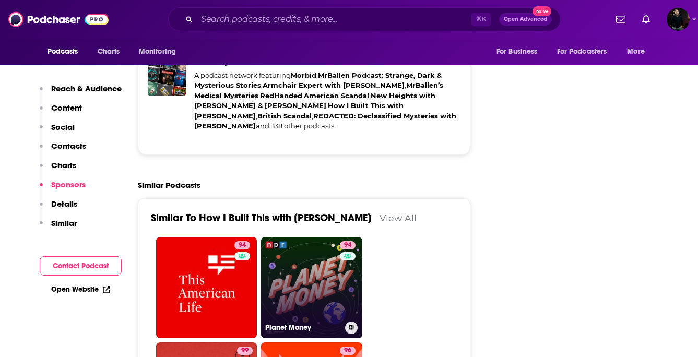
click at [319, 237] on link "94 Planet Money" at bounding box center [311, 287] width 101 height 101
type input "https://www.podchaser.com/podcasts/planet-money-139479"
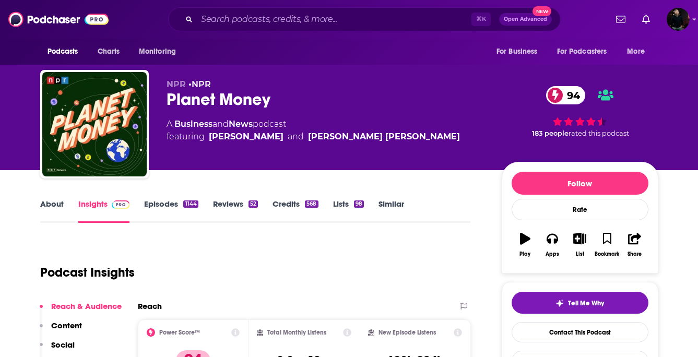
click at [157, 213] on link "Episodes 1144" at bounding box center [171, 211] width 54 height 24
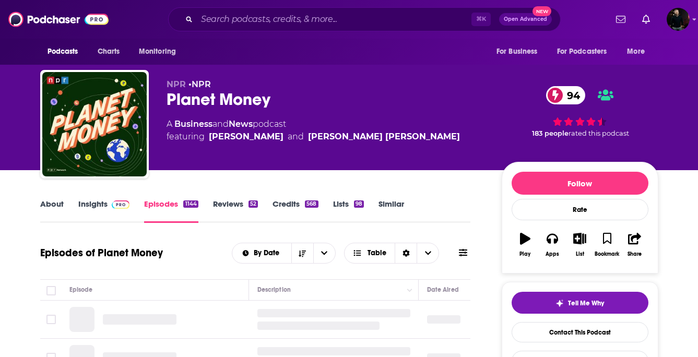
click at [63, 203] on link "About" at bounding box center [51, 211] width 23 height 24
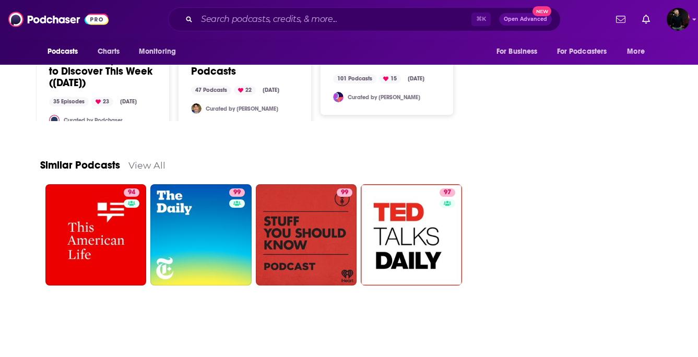
scroll to position [1536, 0]
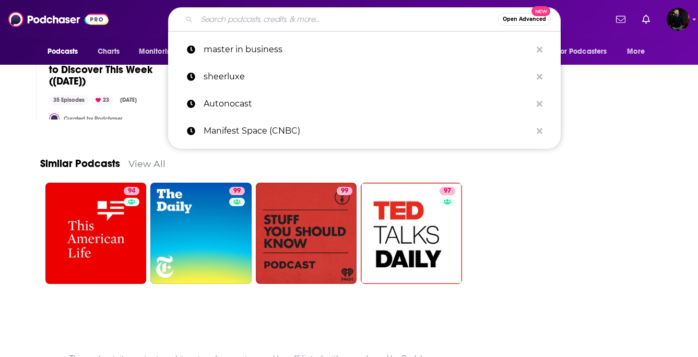
click at [275, 19] on input "Search podcasts, credits, & more..." at bounding box center [347, 19] width 301 height 17
paste input "The Independent Podcast"
type input "The Independent Podcast"
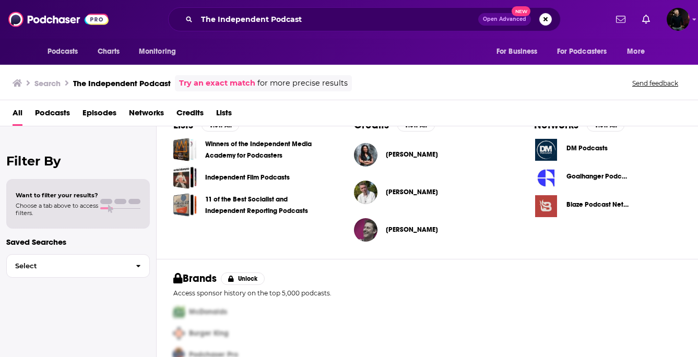
scroll to position [378, 0]
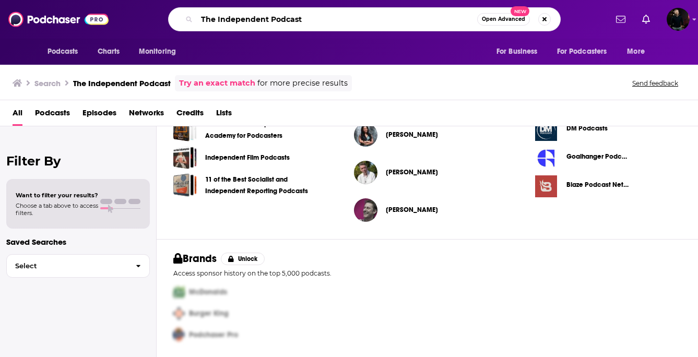
drag, startPoint x: 320, startPoint y: 20, endPoint x: 193, endPoint y: 18, distance: 127.4
click at [193, 18] on div "The Independent Podcast Open Advanced New" at bounding box center [364, 19] width 393 height 24
paste input "Creative Boom"
type input "Creative Boom Podcast"
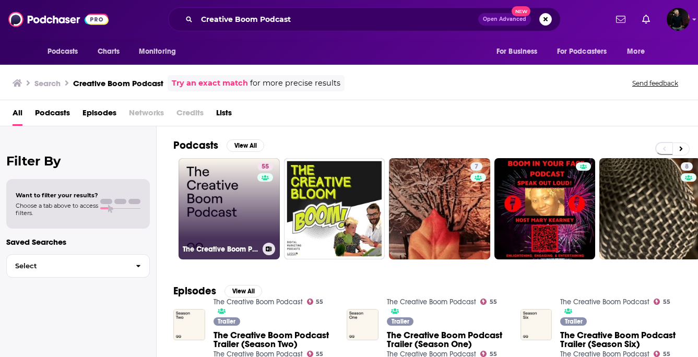
click at [230, 205] on link "55 The Creative Boom Podcast" at bounding box center [229, 208] width 101 height 101
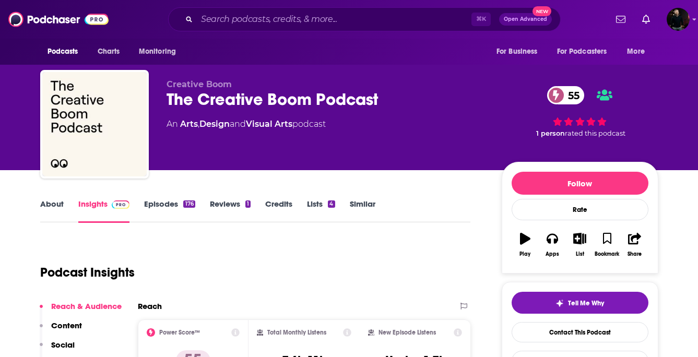
click at [55, 209] on link "About" at bounding box center [51, 211] width 23 height 24
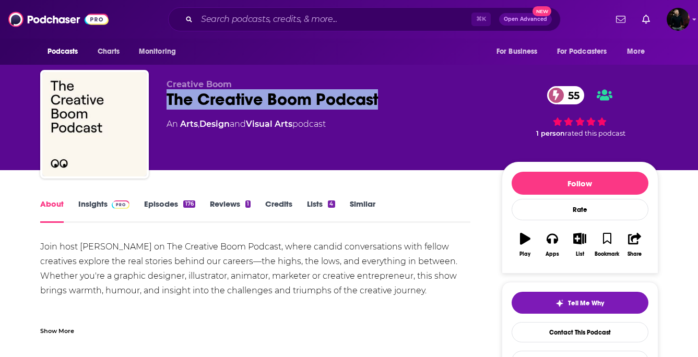
drag, startPoint x: 163, startPoint y: 97, endPoint x: 390, endPoint y: 99, distance: 227.2
click at [390, 99] on div "Creative Boom The Creative Boom Podcast 55 An Arts , Design and Visual Arts pod…" at bounding box center [349, 126] width 618 height 113
copy h1 "The Creative Boom Podcast"
click at [95, 203] on link "Insights" at bounding box center [104, 211] width 52 height 24
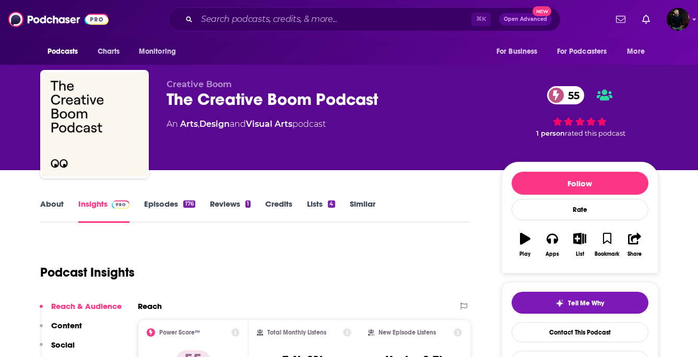
click at [45, 216] on link "About" at bounding box center [51, 211] width 23 height 24
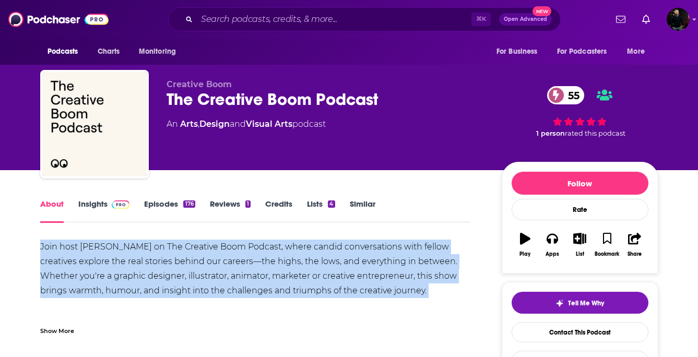
drag, startPoint x: 38, startPoint y: 244, endPoint x: 401, endPoint y: 299, distance: 367.1
copy div "Join host Katy Cowan on The Creative Boom Podcast, where candid conversations w…"
click at [104, 207] on link "Insights" at bounding box center [104, 211] width 52 height 24
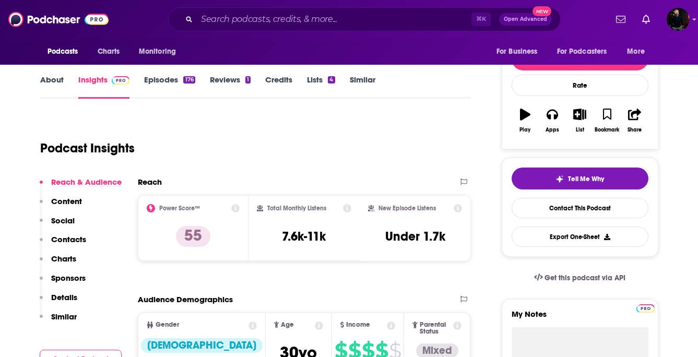
click at [67, 239] on p "Contacts" at bounding box center [68, 239] width 35 height 10
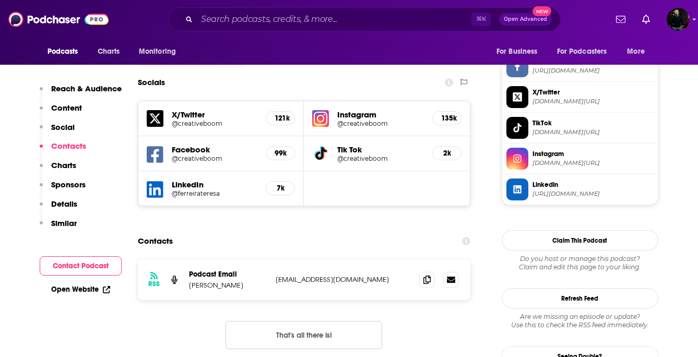
scroll to position [943, 0]
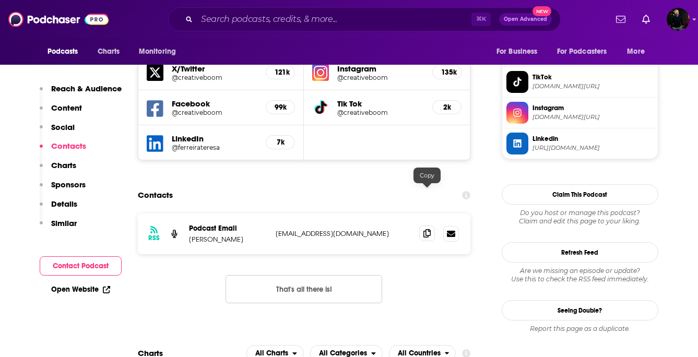
click at [423, 226] on span at bounding box center [427, 234] width 16 height 16
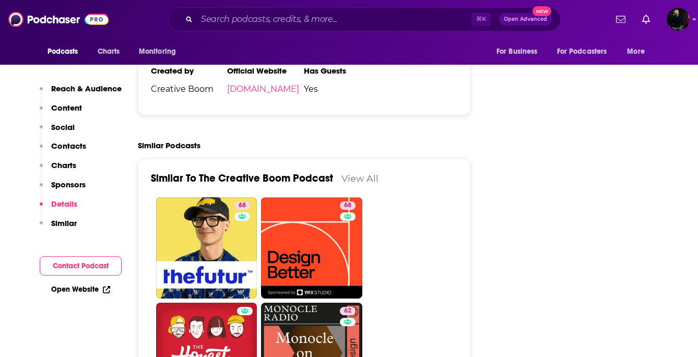
scroll to position [1832, 0]
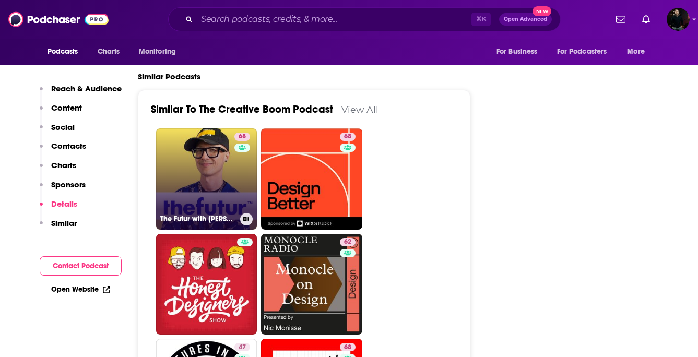
click at [185, 128] on link "68 The Futur with Chris Do" at bounding box center [206, 178] width 101 height 101
type input "https://www.podchaser.com/podcasts/the-futur-with-chris-do-243827"
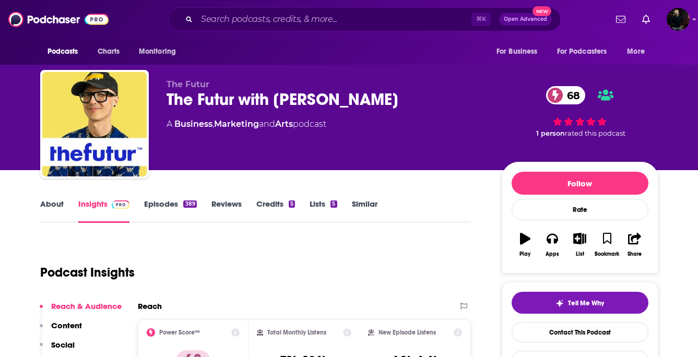
click at [53, 209] on link "About" at bounding box center [51, 211] width 23 height 24
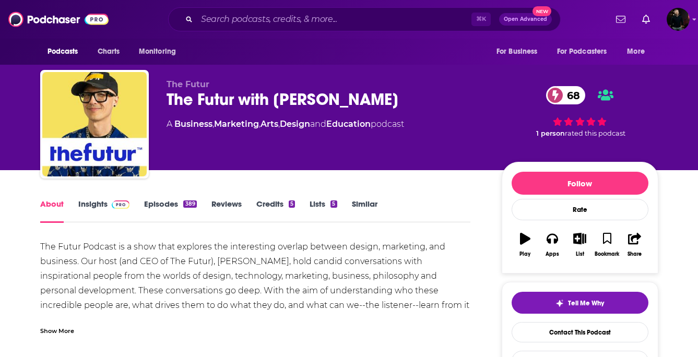
click at [93, 208] on link "Insights" at bounding box center [104, 211] width 52 height 24
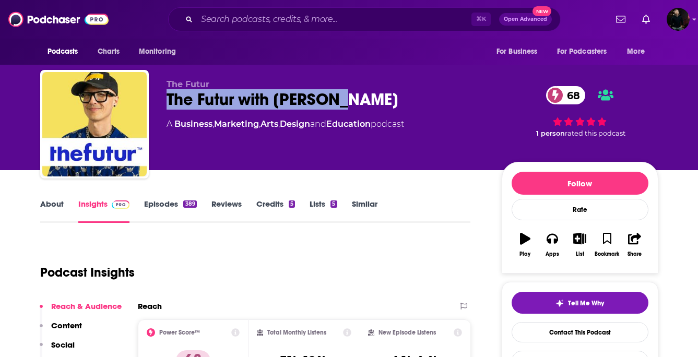
drag, startPoint x: 164, startPoint y: 101, endPoint x: 341, endPoint y: 101, distance: 176.5
click at [341, 101] on div "The Futur The Futur with Chris Do 68 A Business , Marketing , Arts , Design and…" at bounding box center [349, 126] width 618 height 113
copy h2 "The Futur with Chris Do"
click at [44, 208] on link "About" at bounding box center [51, 211] width 23 height 24
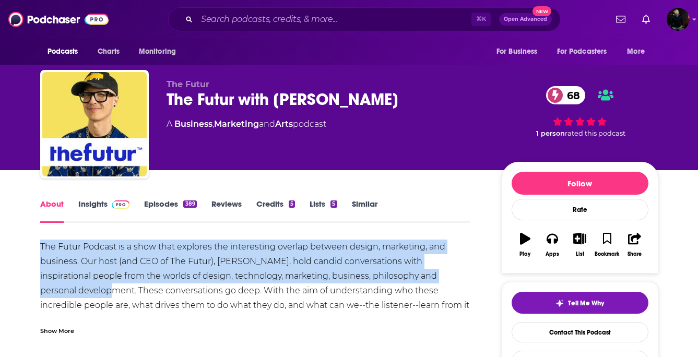
drag, startPoint x: 38, startPoint y: 245, endPoint x: 459, endPoint y: 274, distance: 421.9
copy div "The Futur Podcast is a show that explores the interesting overlap between desig…"
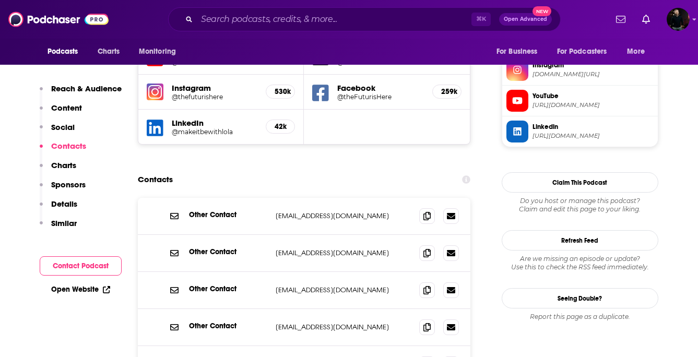
scroll to position [958, 0]
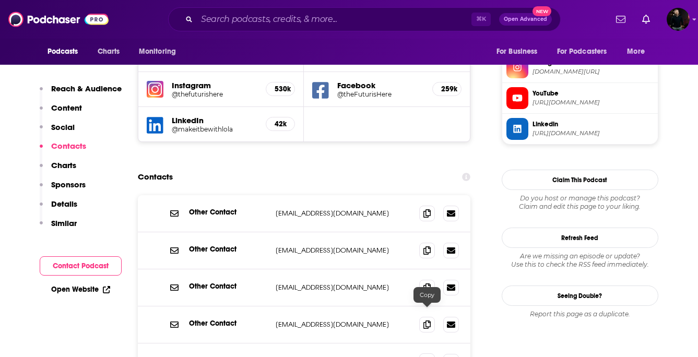
click at [430, 357] on icon at bounding box center [426, 361] width 7 height 8
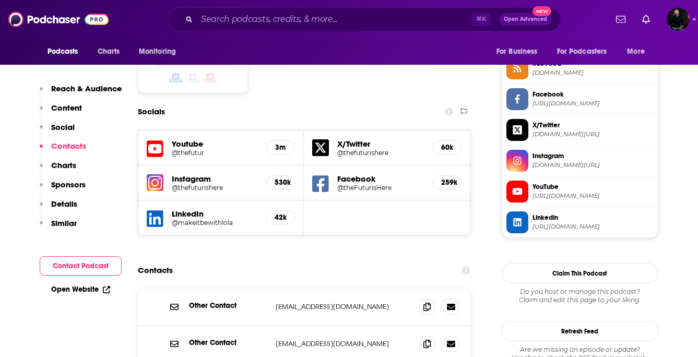
scroll to position [854, 0]
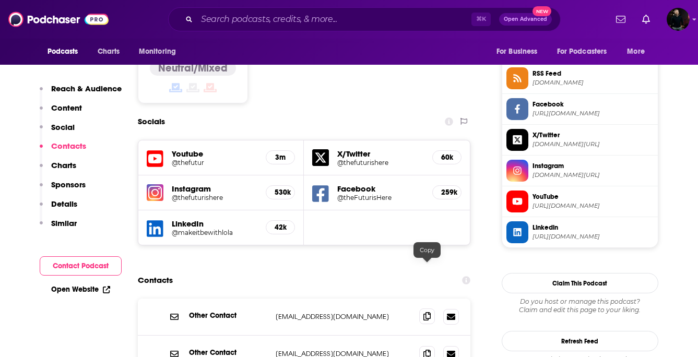
click at [427, 309] on span at bounding box center [427, 317] width 16 height 16
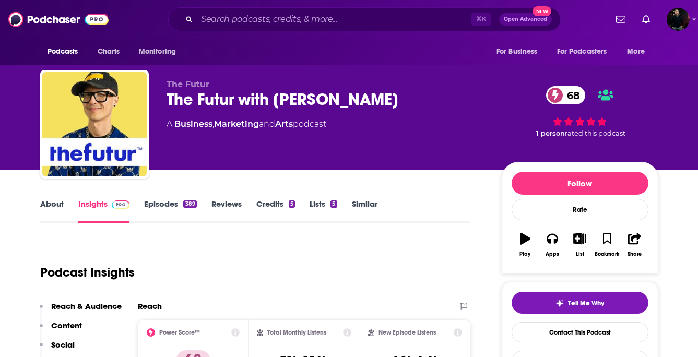
click at [49, 208] on link "About" at bounding box center [51, 211] width 23 height 24
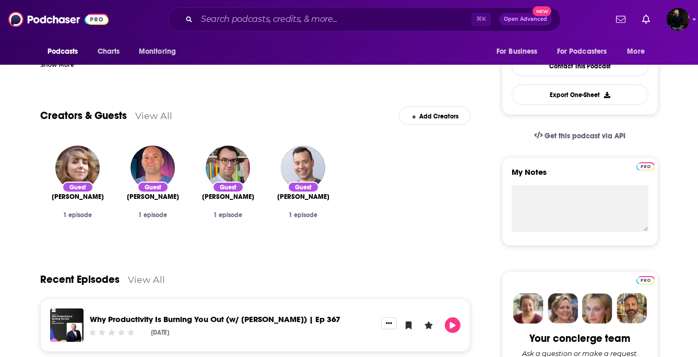
scroll to position [838, 0]
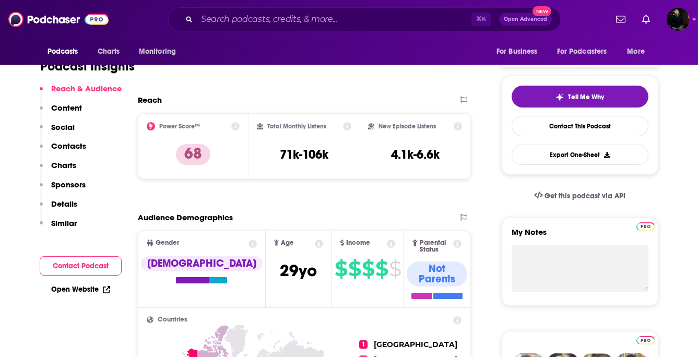
scroll to position [207, 0]
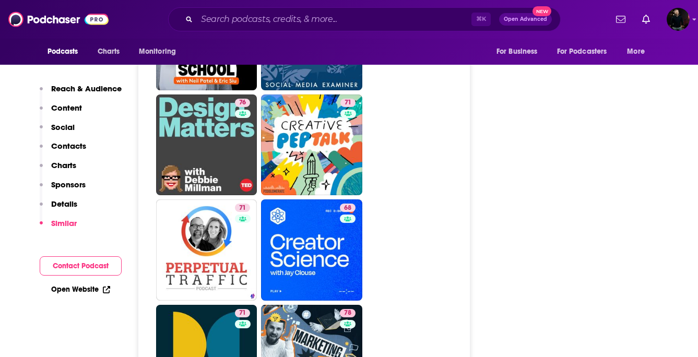
scroll to position [1973, 0]
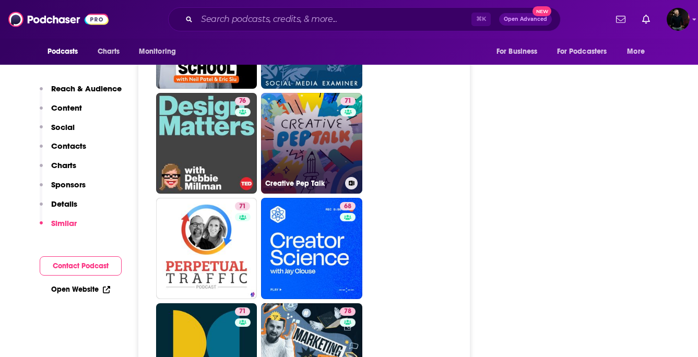
click at [312, 129] on link "71 Creative Pep Talk" at bounding box center [311, 143] width 101 height 101
type input "https://www.podchaser.com/podcasts/creative-pep-talk-117723"
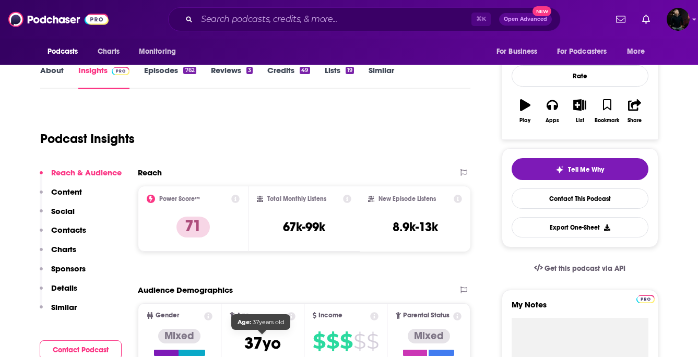
scroll to position [120, 0]
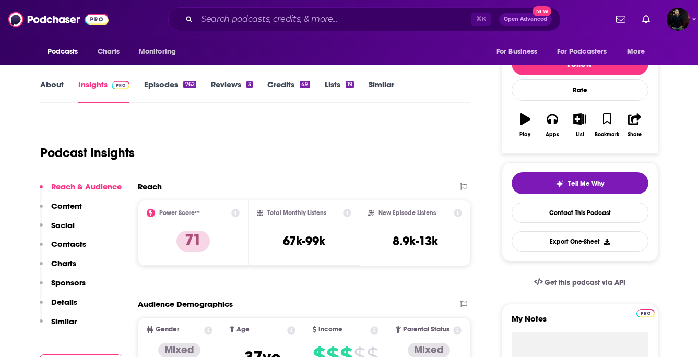
click at [60, 91] on link "About" at bounding box center [51, 91] width 23 height 24
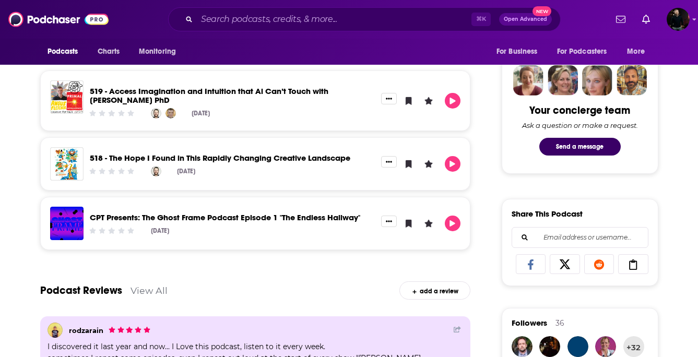
scroll to position [657, 0]
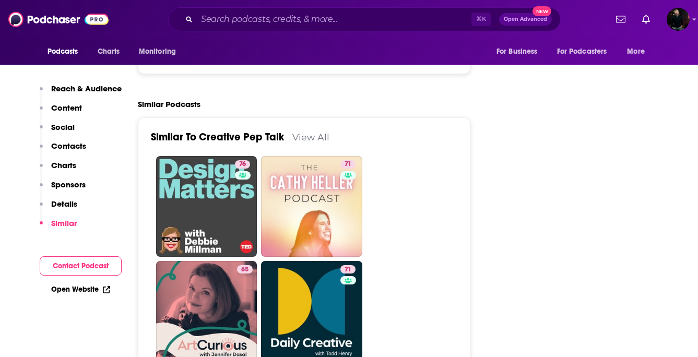
scroll to position [2130, 0]
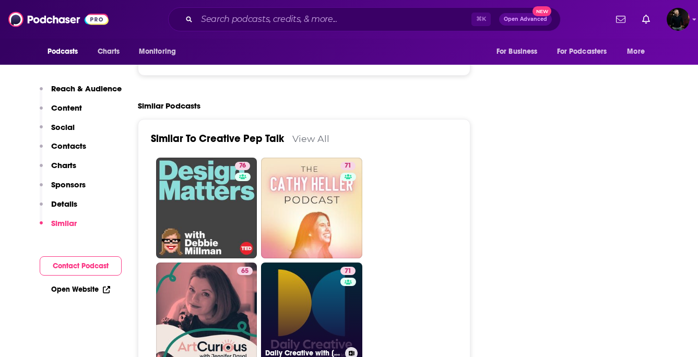
click at [321, 283] on link "71 Daily Creative with Todd Henry" at bounding box center [311, 313] width 101 height 101
type input "https://www.podchaser.com/podcasts/daily-creative-with-todd-henry-42102"
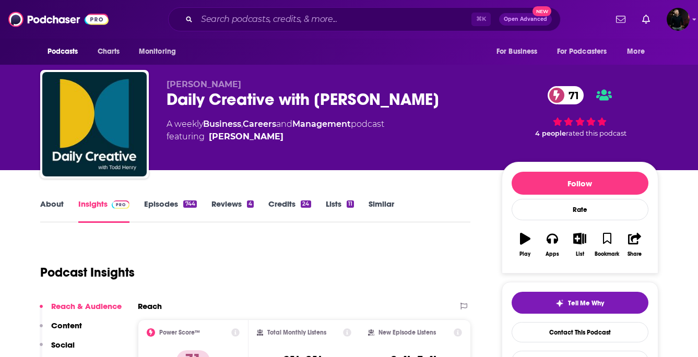
click at [49, 203] on link "About" at bounding box center [51, 211] width 23 height 24
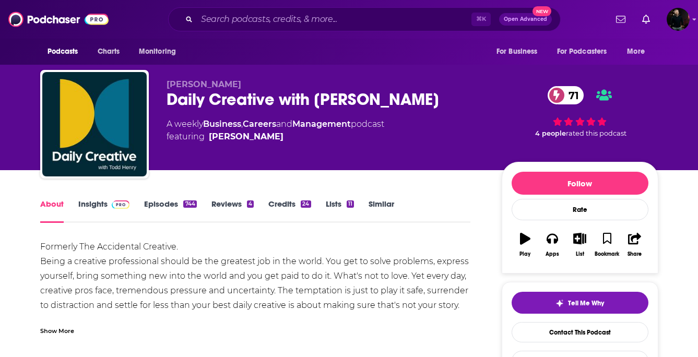
scroll to position [66, 0]
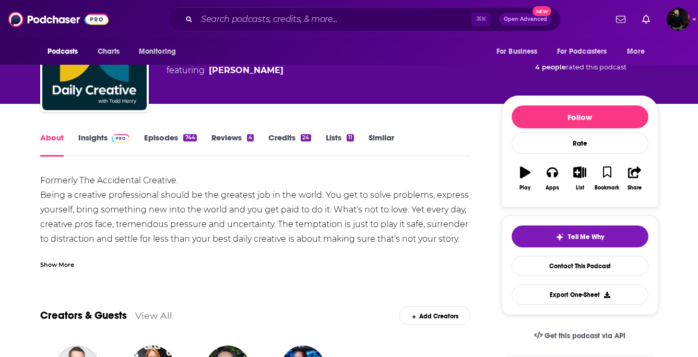
click at [60, 265] on div "Show More" at bounding box center [57, 264] width 34 height 10
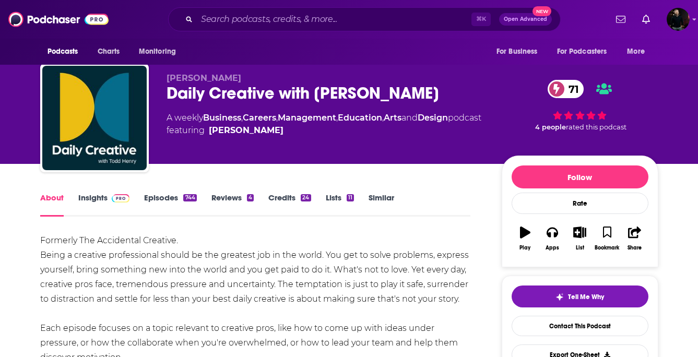
scroll to position [0, 0]
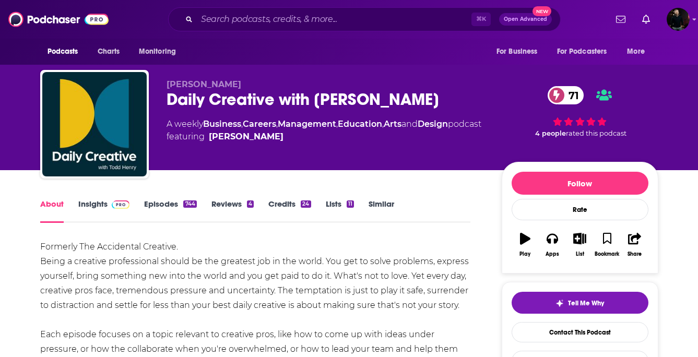
click at [167, 203] on link "Episodes 744" at bounding box center [170, 211] width 52 height 24
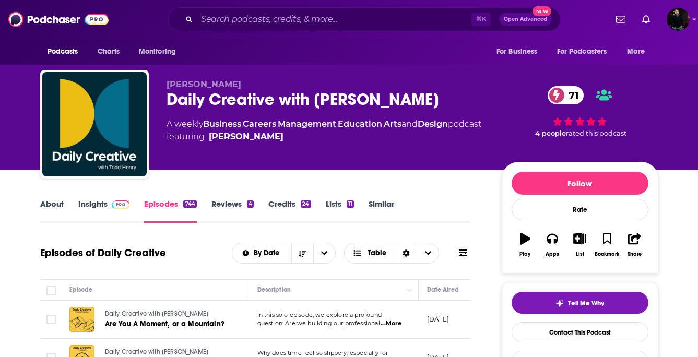
click at [100, 206] on link "Insights" at bounding box center [104, 211] width 52 height 24
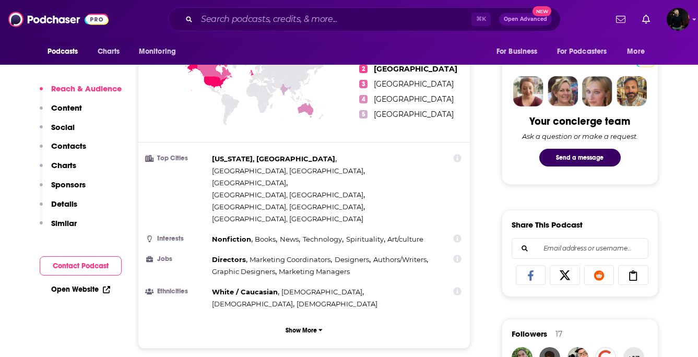
scroll to position [527, 0]
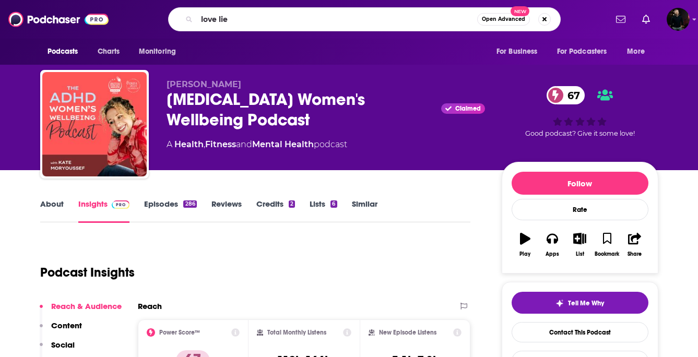
type input "love lies"
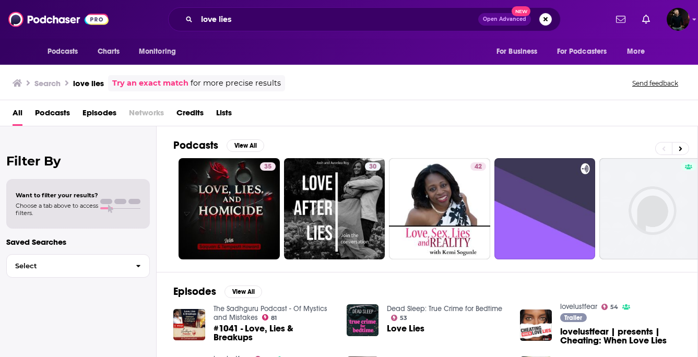
click at [571, 29] on div "love lies Open Advanced New" at bounding box center [364, 19] width 485 height 24
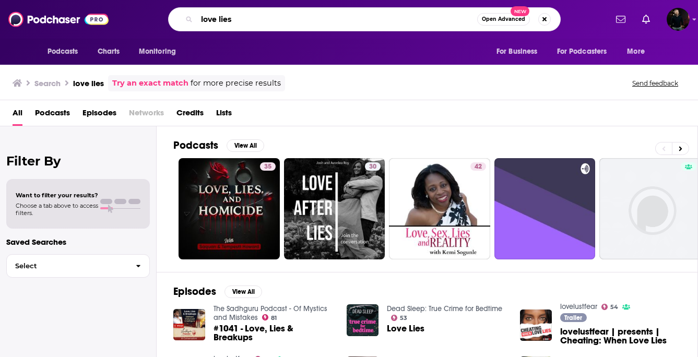
drag, startPoint x: 267, startPoint y: 26, endPoint x: 191, endPoint y: 19, distance: 76.5
click at [191, 19] on div "love lies Open Advanced New" at bounding box center [364, 19] width 393 height 24
paste input "The Recipts Podcast"
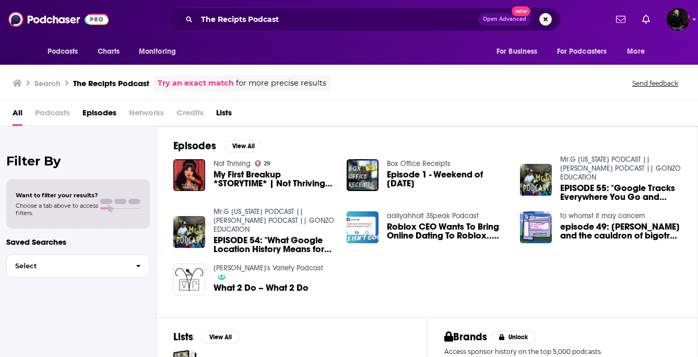
click at [473, 85] on div "Search The Recipts Podcast Try an exact match for more precise results Send fee…" at bounding box center [347, 83] width 669 height 16
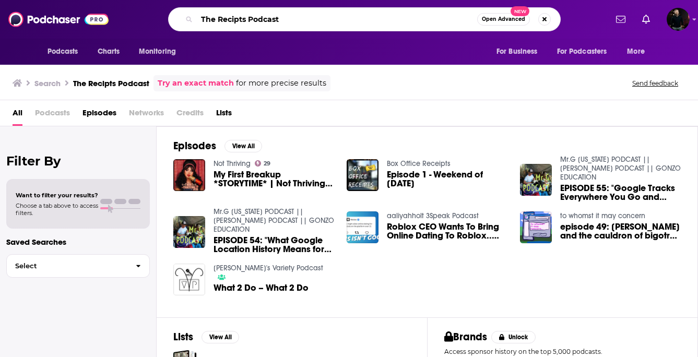
drag, startPoint x: 295, startPoint y: 19, endPoint x: 170, endPoint y: 19, distance: 124.8
click at [170, 19] on div "The Recipts Podcast Open Advanced New" at bounding box center [364, 19] width 393 height 24
paste input "Sextras"
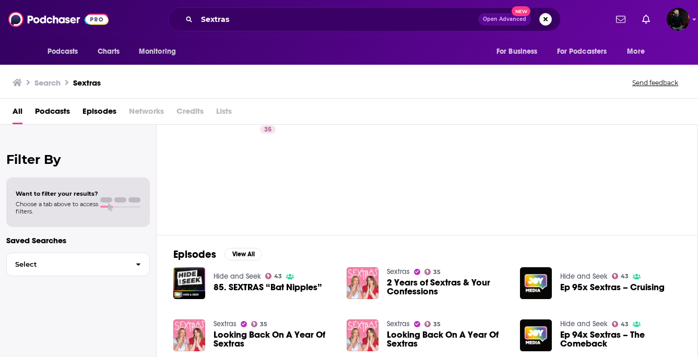
scroll to position [46, 0]
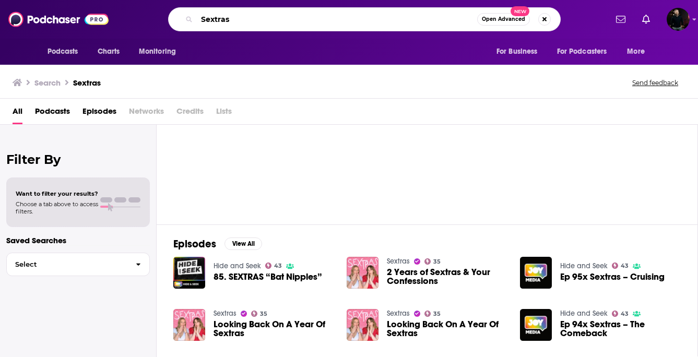
drag, startPoint x: 250, startPoint y: 20, endPoint x: 168, endPoint y: 20, distance: 82.5
click at [168, 20] on div "Sextras Open Advanced New" at bounding box center [364, 19] width 393 height 24
paste input "The Receipts podcast"
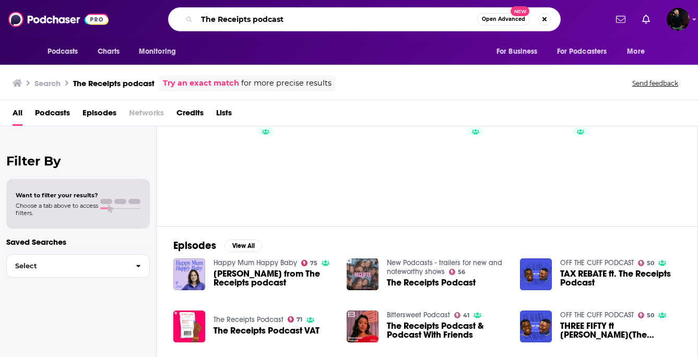
drag, startPoint x: 220, startPoint y: 19, endPoint x: 151, endPoint y: 19, distance: 68.9
click at [151, 19] on div "The Receipts podcast Open Advanced New" at bounding box center [364, 19] width 485 height 24
paste input "Girls Bathroom"
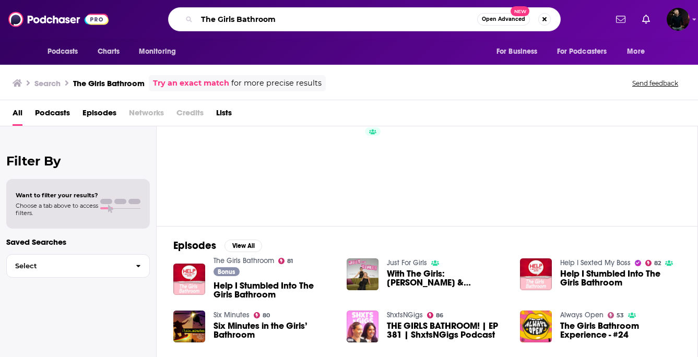
drag, startPoint x: 310, startPoint y: 20, endPoint x: 196, endPoint y: 20, distance: 114.4
click at [196, 20] on div "The Girls Bathroom Open Advanced New" at bounding box center [364, 19] width 393 height 24
paste input "Goes Without Saying"
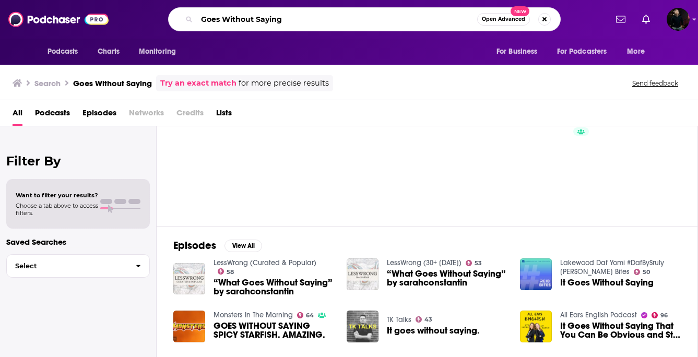
drag, startPoint x: 296, startPoint y: 21, endPoint x: 164, endPoint y: 21, distance: 131.1
click at [164, 21] on div "Goes Without Saying Open Advanced New" at bounding box center [364, 19] width 485 height 24
paste input "Chloe vs The World"
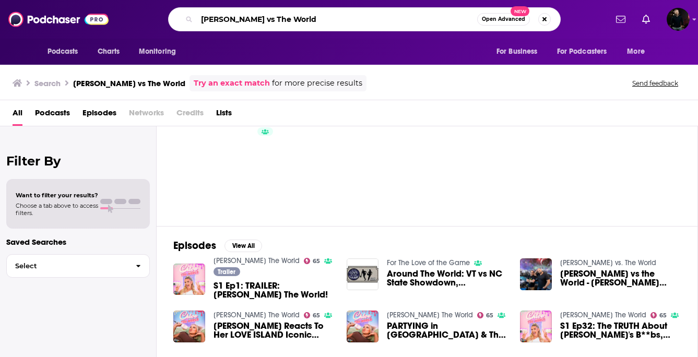
drag, startPoint x: 315, startPoint y: 18, endPoint x: 175, endPoint y: 18, distance: 139.9
click at [175, 18] on div "Chloe vs The World Open Advanced New" at bounding box center [364, 19] width 393 height 24
paste input "Miss me?"
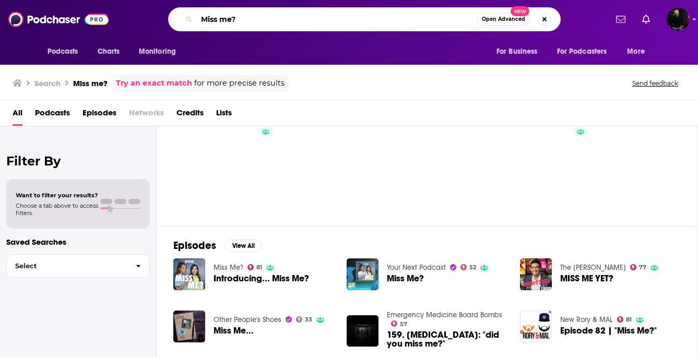
drag, startPoint x: 265, startPoint y: 17, endPoint x: 181, endPoint y: 17, distance: 83.5
click at [181, 17] on div "Miss me? Open Advanced New" at bounding box center [364, 19] width 393 height 24
paste input "Sextras"
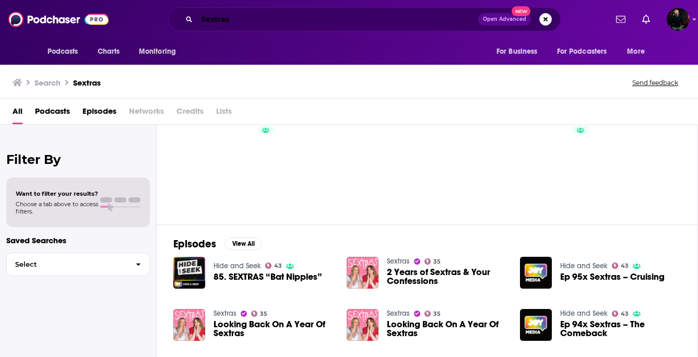
click at [321, 23] on input "Sextras" at bounding box center [337, 19] width 281 height 17
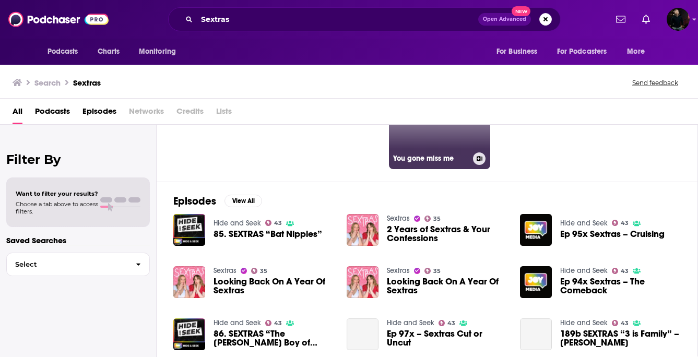
scroll to position [90, 0]
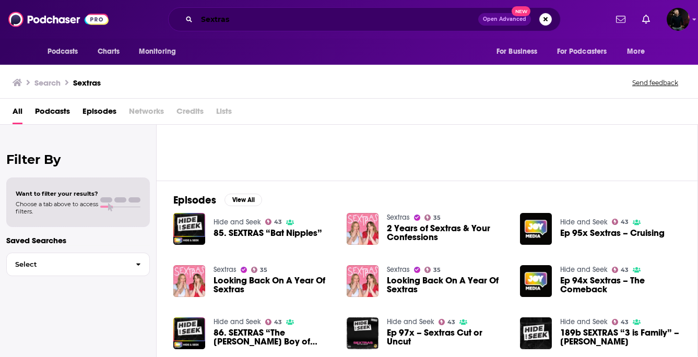
click at [214, 19] on input "Sextras" at bounding box center [337, 19] width 281 height 17
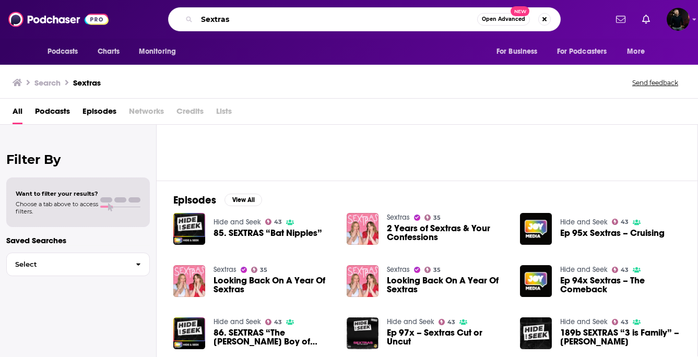
click at [214, 19] on input "Sextras" at bounding box center [337, 19] width 280 height 17
type input "sisters in the city"
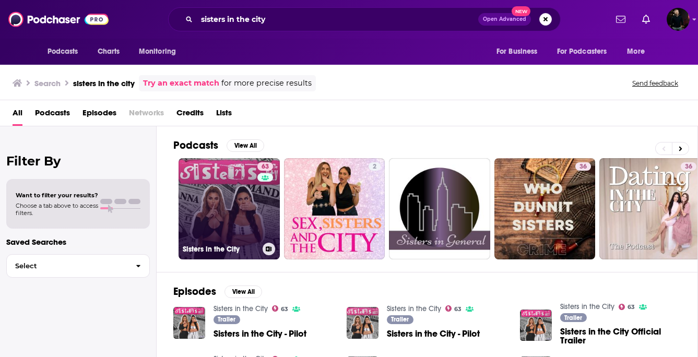
click at [256, 234] on link "63 Sisters in the City" at bounding box center [229, 208] width 101 height 101
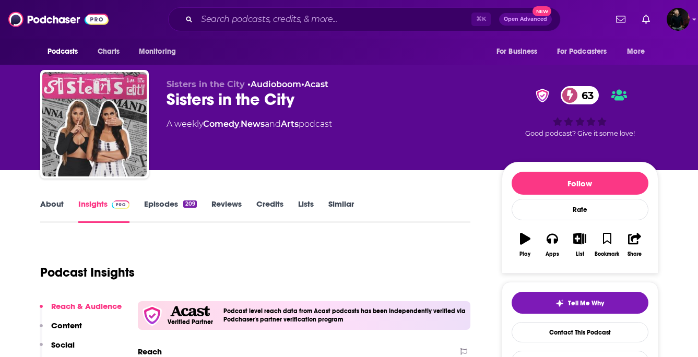
click at [160, 208] on link "Episodes 209" at bounding box center [170, 211] width 52 height 24
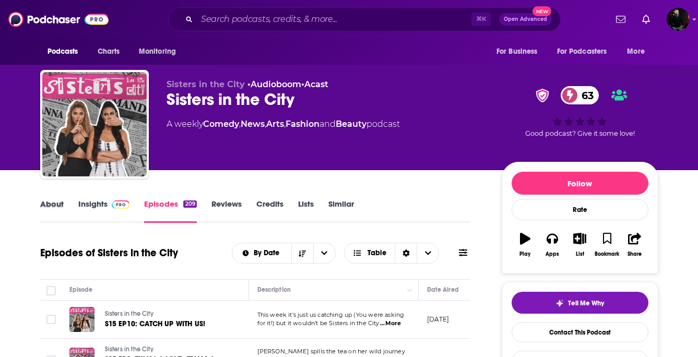
click at [70, 201] on div "About" at bounding box center [59, 211] width 38 height 24
click at [52, 204] on link "About" at bounding box center [51, 211] width 23 height 24
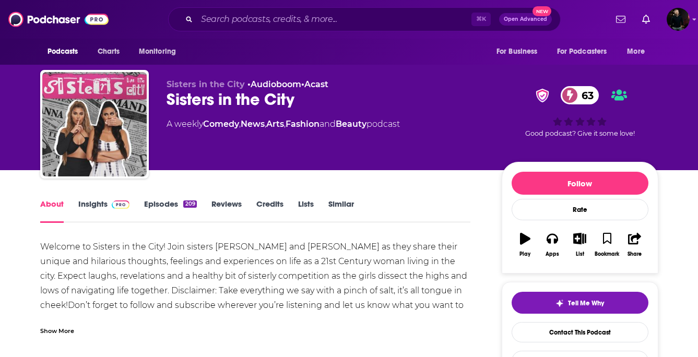
drag, startPoint x: 169, startPoint y: 248, endPoint x: 313, endPoint y: 246, distance: 144.6
click at [314, 247] on div "Welcome to Sisters in the City! Join sisters Anna and Mandi Vakili as they shar…" at bounding box center [255, 298] width 431 height 117
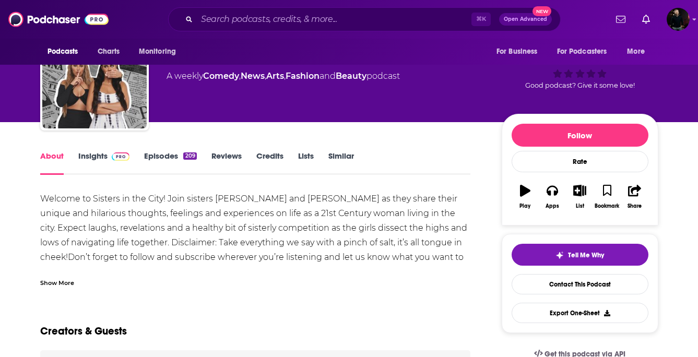
scroll to position [49, 0]
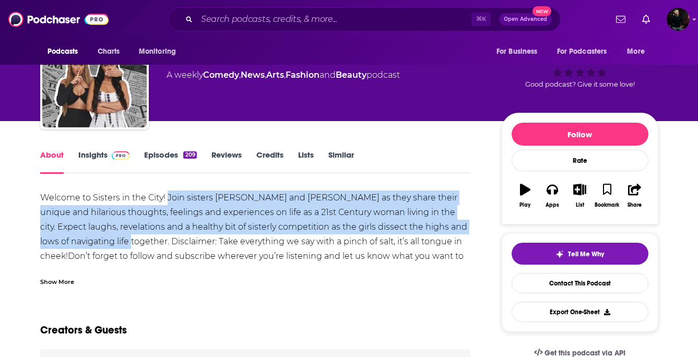
drag, startPoint x: 140, startPoint y: 244, endPoint x: 168, endPoint y: 195, distance: 56.1
click at [168, 195] on div "Welcome to Sisters in the City! Join sisters Anna and Mandi Vakili as they shar…" at bounding box center [255, 249] width 431 height 117
copy div "Join sisters Anna and Mandi Vakili as they share their unique and hilarious tho…"
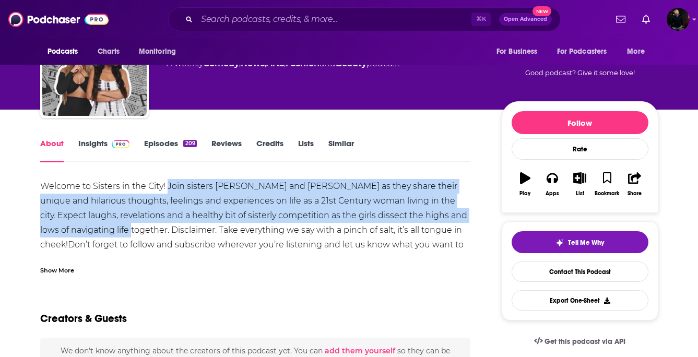
click at [102, 146] on link "Insights" at bounding box center [104, 150] width 52 height 24
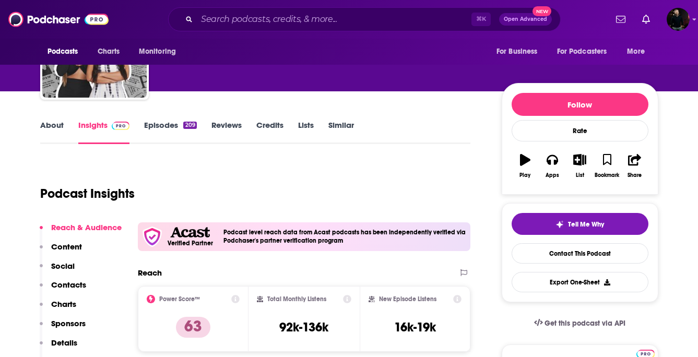
scroll to position [94, 0]
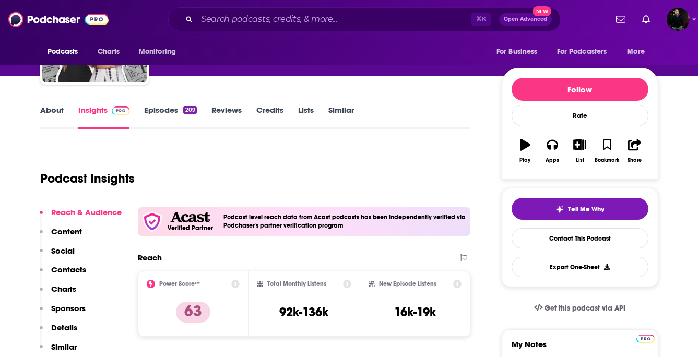
click at [67, 272] on p "Contacts" at bounding box center [68, 270] width 35 height 10
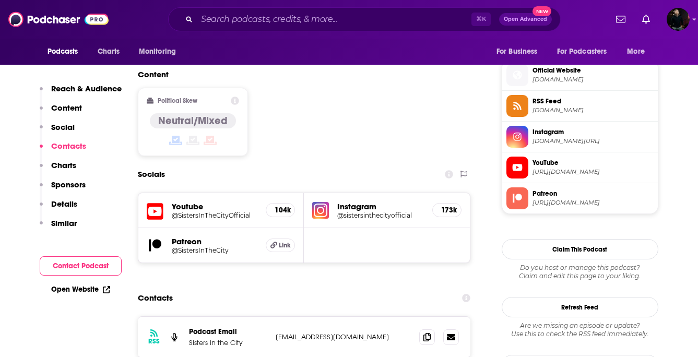
scroll to position [846, 0]
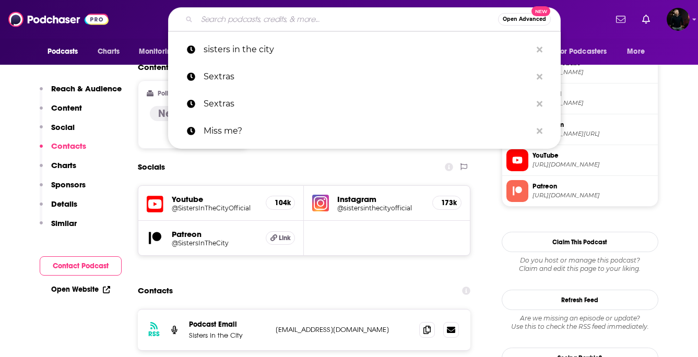
click at [237, 19] on input "Search podcasts, credits, & more..." at bounding box center [347, 19] width 301 height 17
paste input "Brown Girls Do It Too"
type input "Brown Girls Do It Too"
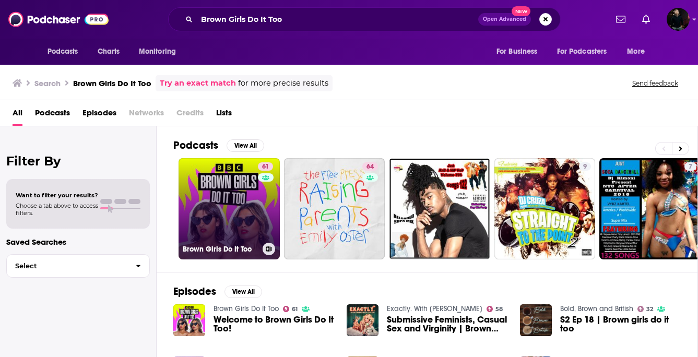
click at [216, 207] on link "61 Brown Girls Do It Too" at bounding box center [229, 208] width 101 height 101
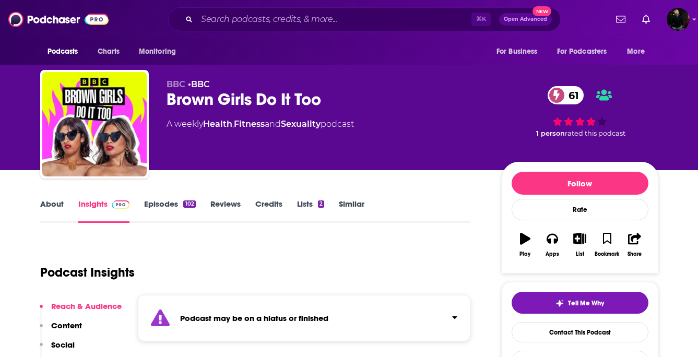
click at [50, 209] on link "About" at bounding box center [51, 211] width 23 height 24
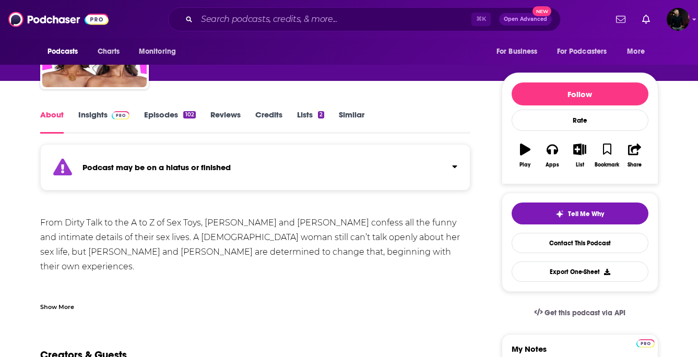
scroll to position [100, 0]
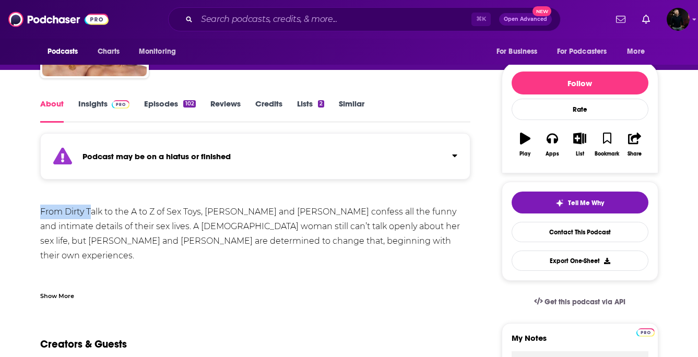
drag, startPoint x: 38, startPoint y: 210, endPoint x: 93, endPoint y: 211, distance: 55.9
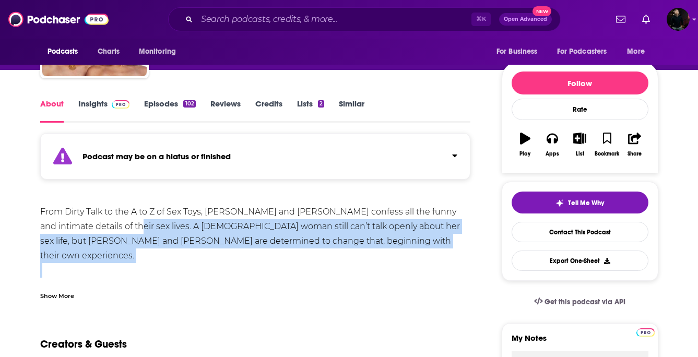
drag, startPoint x: 99, startPoint y: 225, endPoint x: 363, endPoint y: 279, distance: 269.7
click at [363, 279] on div "From Dirty Talk to the A to Z of Sex Toys, Poppy and Rubina confess all the fun…" at bounding box center [255, 253] width 431 height 96
copy div "A South Asian woman still can’t talk openly about her sex life, but Poppy and R…"
click at [303, 19] on input "Search podcasts, credits, & more..." at bounding box center [334, 19] width 275 height 17
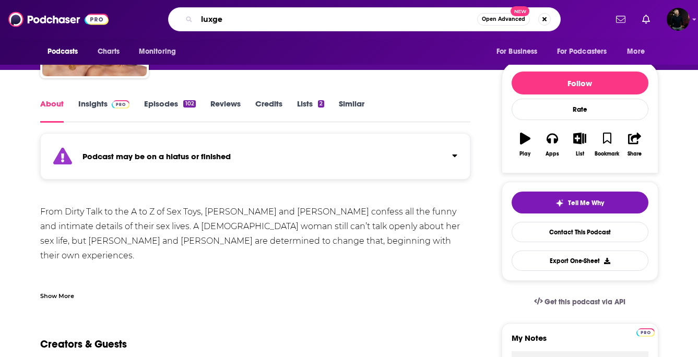
type input "luxgen"
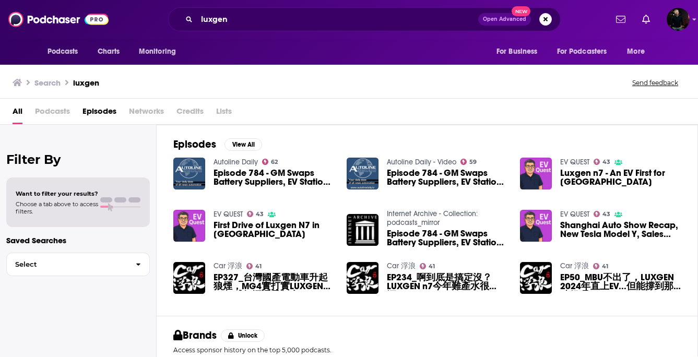
scroll to position [78, 0]
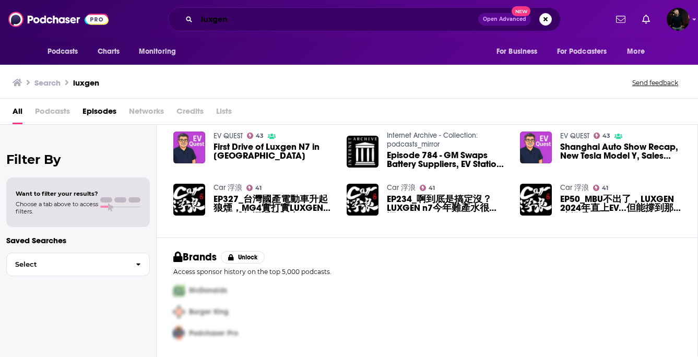
click at [211, 21] on input "luxgen" at bounding box center [337, 19] width 281 height 17
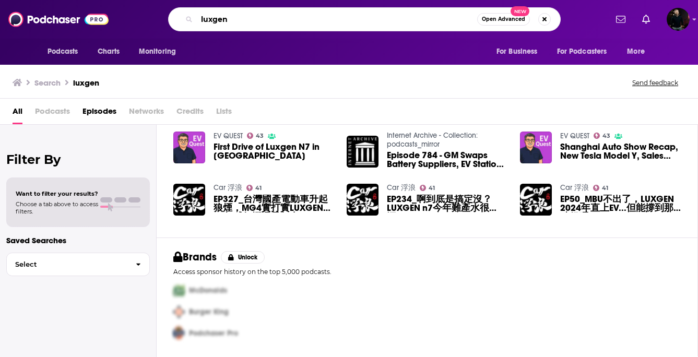
click at [211, 21] on input "luxgen" at bounding box center [337, 19] width 280 height 17
type input "sheerluxe"
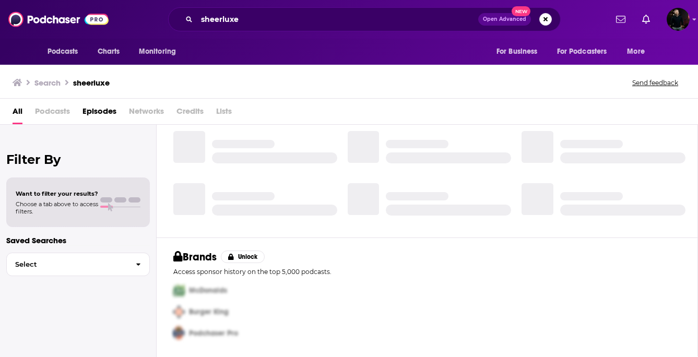
scroll to position [224, 0]
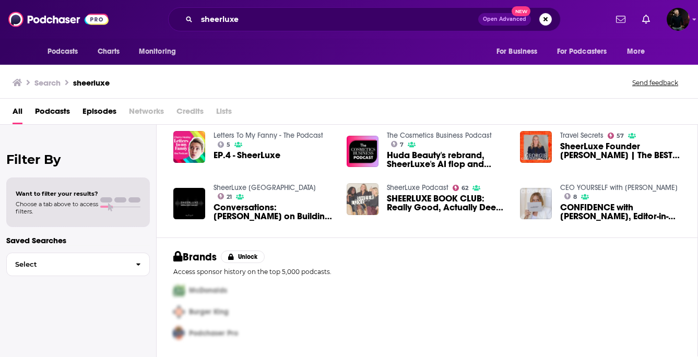
click at [367, 208] on img "SHEERLUXE BOOK CLUB: Really Good, Actually Deep Dive | SheerLuxe Book Club" at bounding box center [363, 199] width 32 height 32
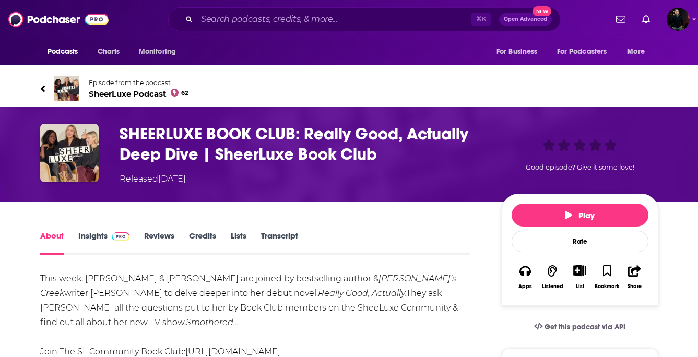
click at [129, 91] on span "SheerLuxe Podcast 62" at bounding box center [139, 94] width 100 height 10
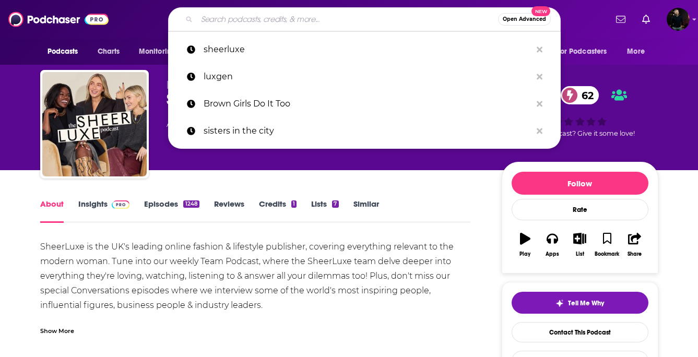
click at [250, 19] on input "Search podcasts, credits, & more..." at bounding box center [347, 19] width 301 height 17
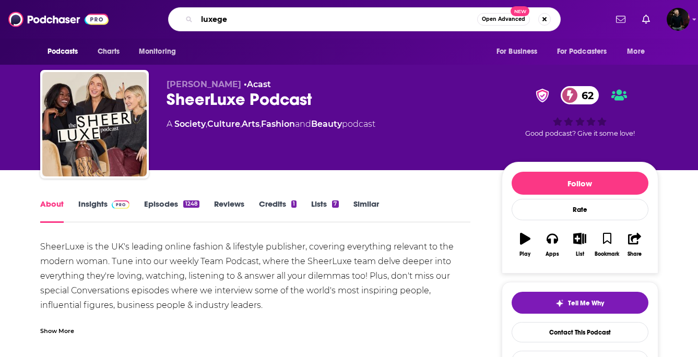
type input "luxegen"
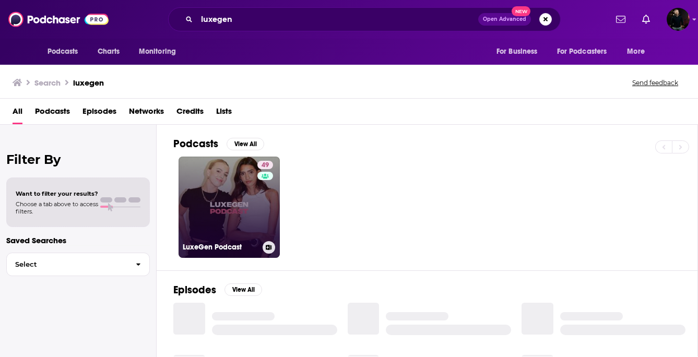
click at [253, 241] on div "LuxeGen Podcast" at bounding box center [229, 247] width 93 height 13
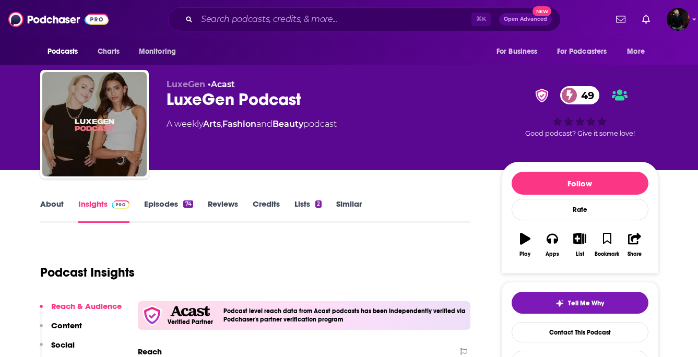
click at [161, 208] on link "Episodes 74" at bounding box center [168, 211] width 49 height 24
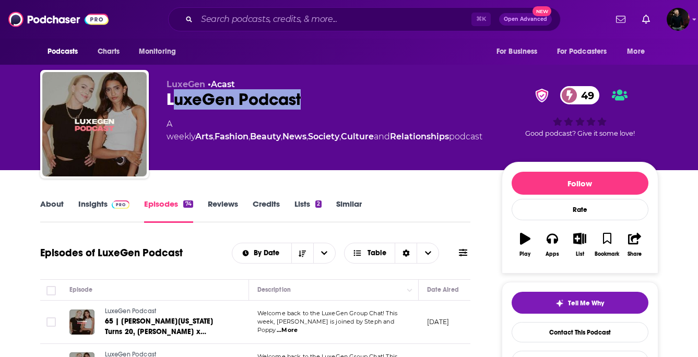
drag, startPoint x: 314, startPoint y: 102, endPoint x: 170, endPoint y: 99, distance: 144.1
click at [170, 99] on div "LuxeGen Podcast 49" at bounding box center [326, 99] width 319 height 20
drag, startPoint x: 164, startPoint y: 100, endPoint x: 317, endPoint y: 101, distance: 152.5
click at [317, 101] on div "LuxeGen • Acast LuxeGen Podcast 49 A weekly Arts , Fashion , Beauty , News , So…" at bounding box center [349, 126] width 618 height 113
copy h2 "LuxeGen Podcast"
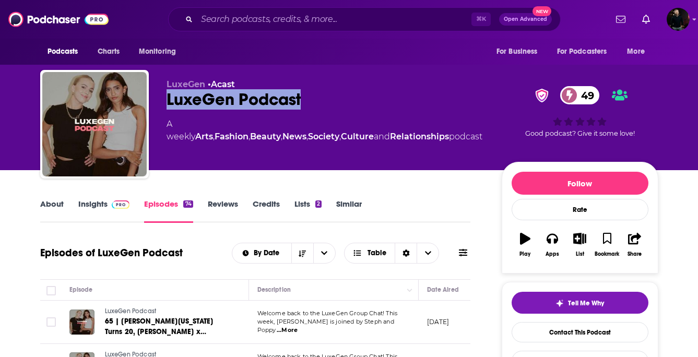
click at [52, 204] on link "About" at bounding box center [51, 211] width 23 height 24
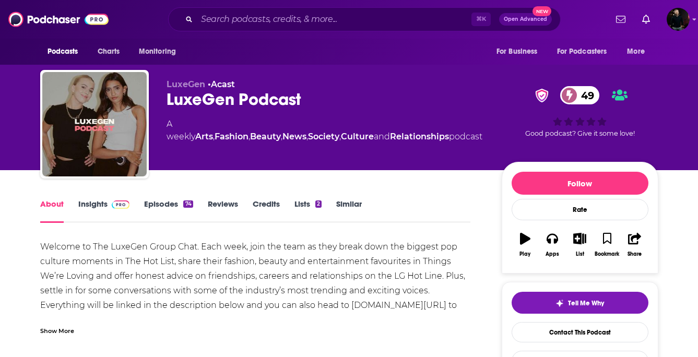
scroll to position [38, 0]
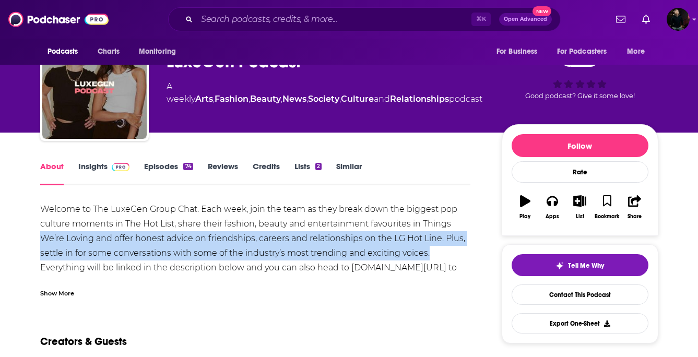
drag, startPoint x: 36, startPoint y: 238, endPoint x: 449, endPoint y: 253, distance: 412.8
copy div "We’re Loving and offer honest advice on friendships, careers and relationships …"
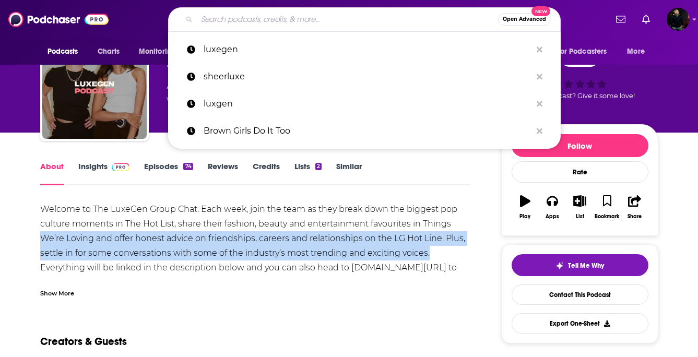
click at [239, 20] on input "Search podcasts, credits, & more..." at bounding box center [347, 19] width 301 height 17
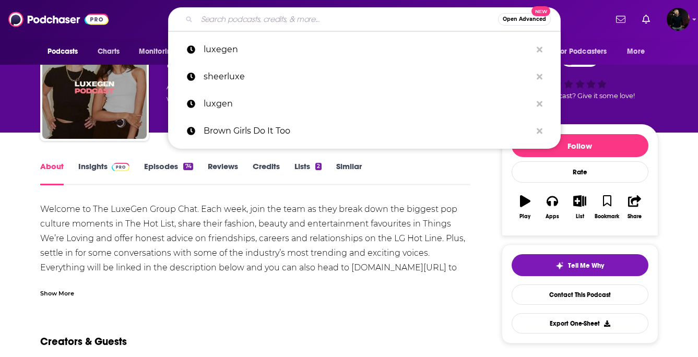
paste input "Black Gals Livin'"
type input "Black Gals Livin'"
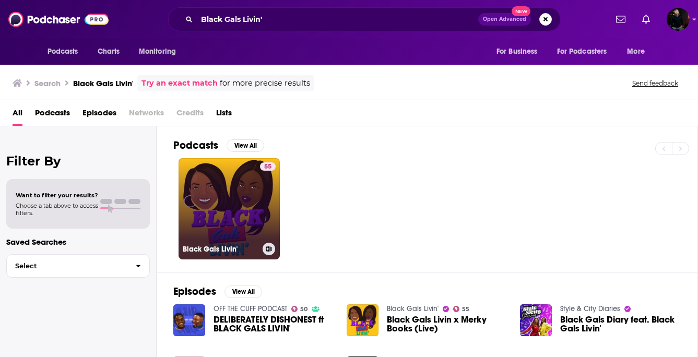
click at [250, 202] on link "55 Black Gals Livin'" at bounding box center [229, 208] width 101 height 101
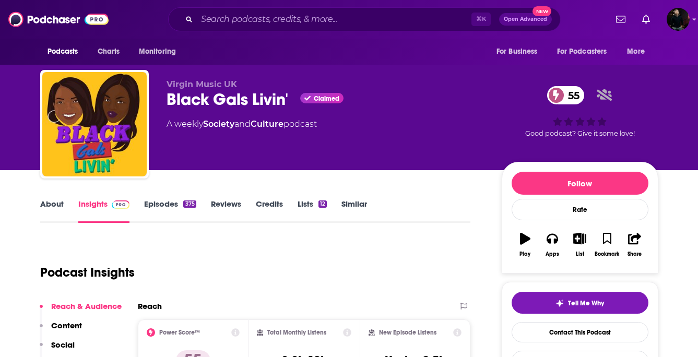
click at [54, 202] on link "About" at bounding box center [51, 211] width 23 height 24
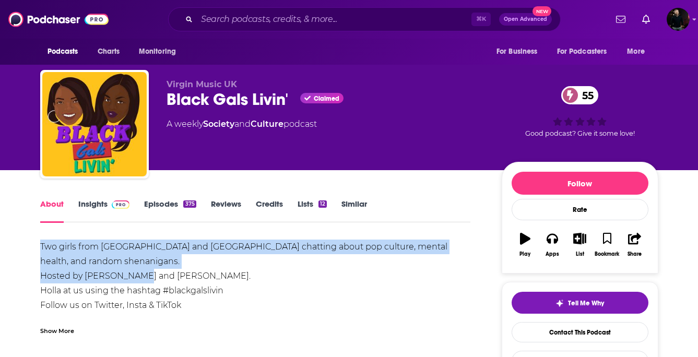
drag, startPoint x: 36, startPoint y: 247, endPoint x: 163, endPoint y: 261, distance: 128.7
copy div "Two girls from London and Essex chatting about pop culture, mental health, and …"
